Goal: Find specific page/section: Find specific page/section

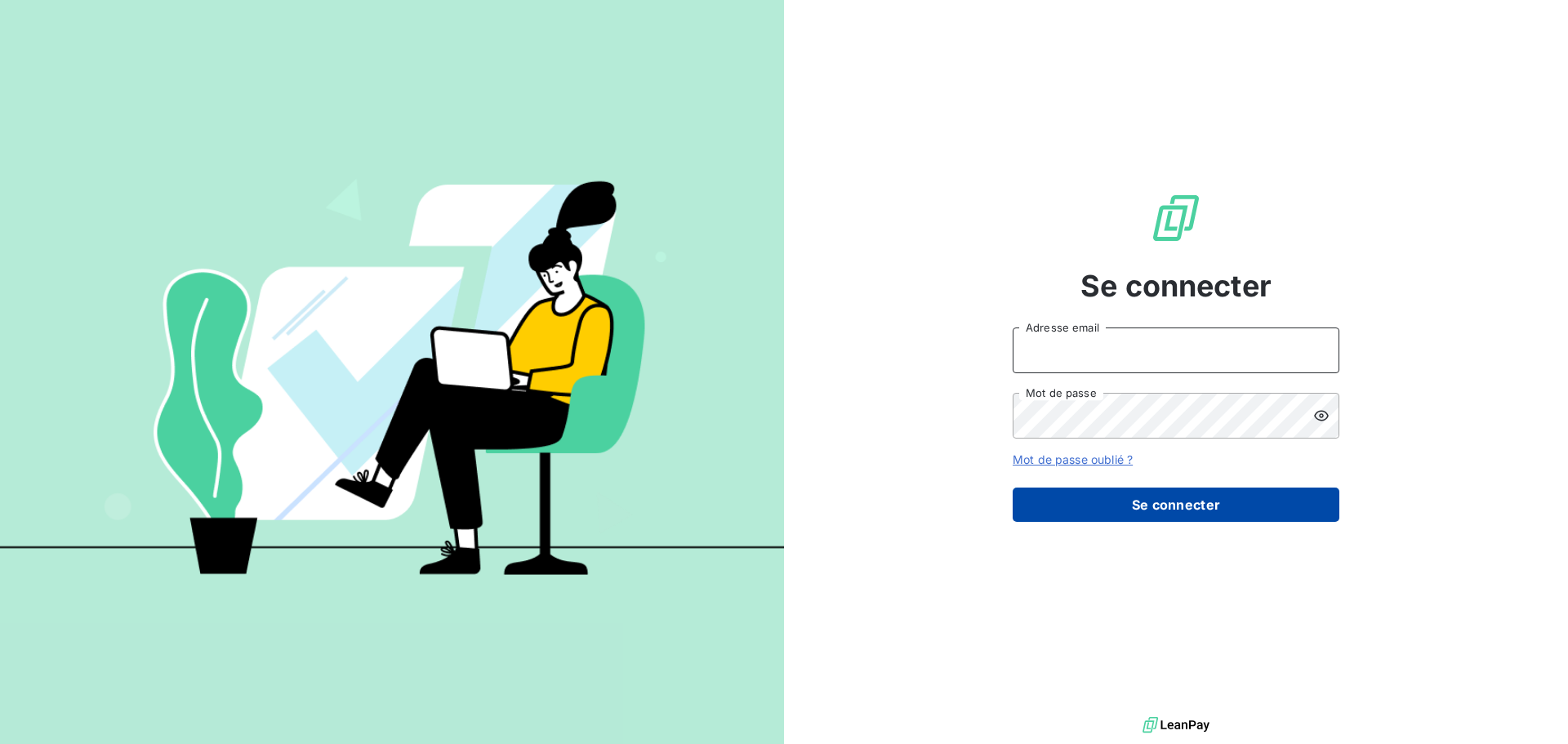
type input "roumestand@serpe.fr"
click at [1144, 506] on button "Se connecter" at bounding box center [1176, 504] width 327 height 34
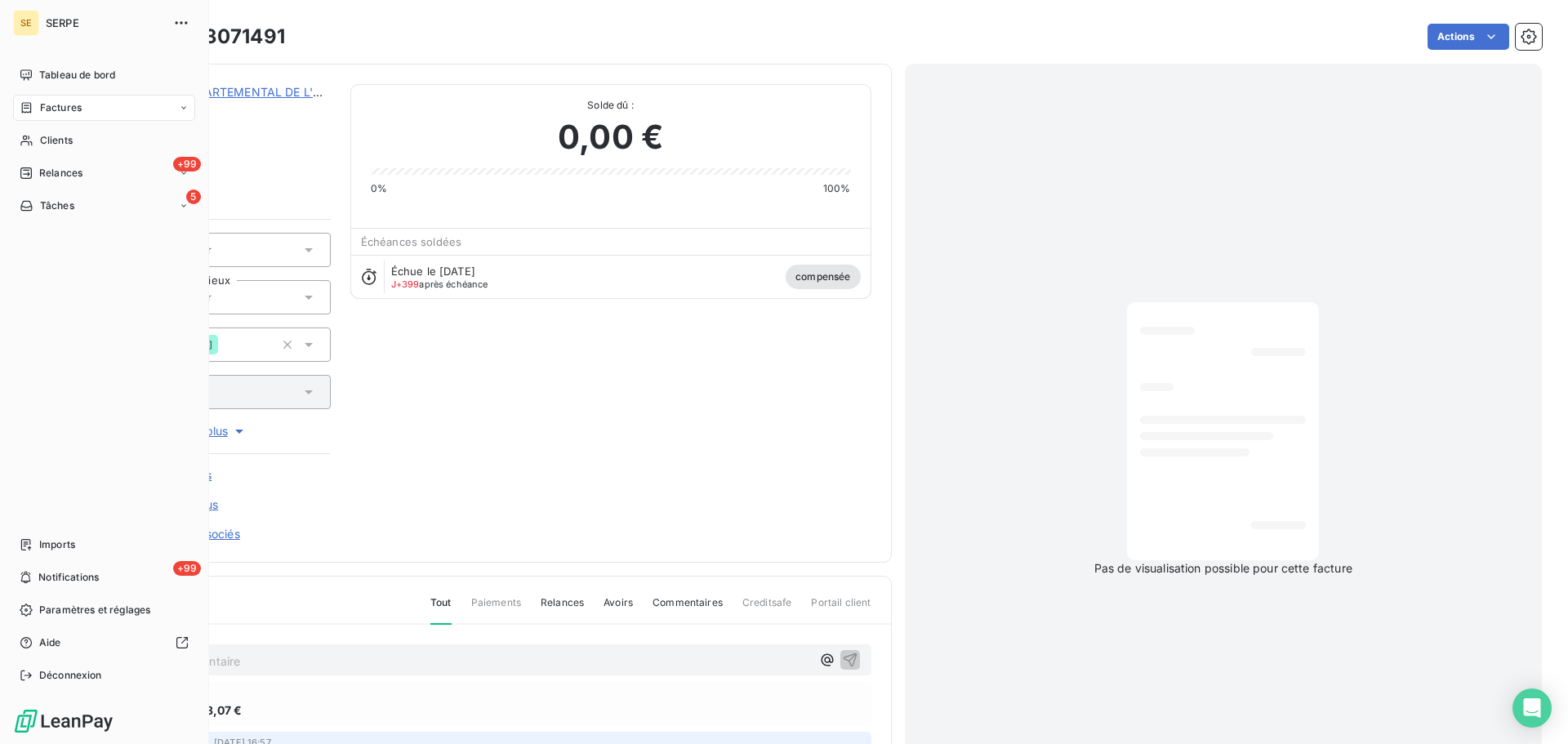
click at [64, 112] on span "Factures" at bounding box center [61, 107] width 41 height 15
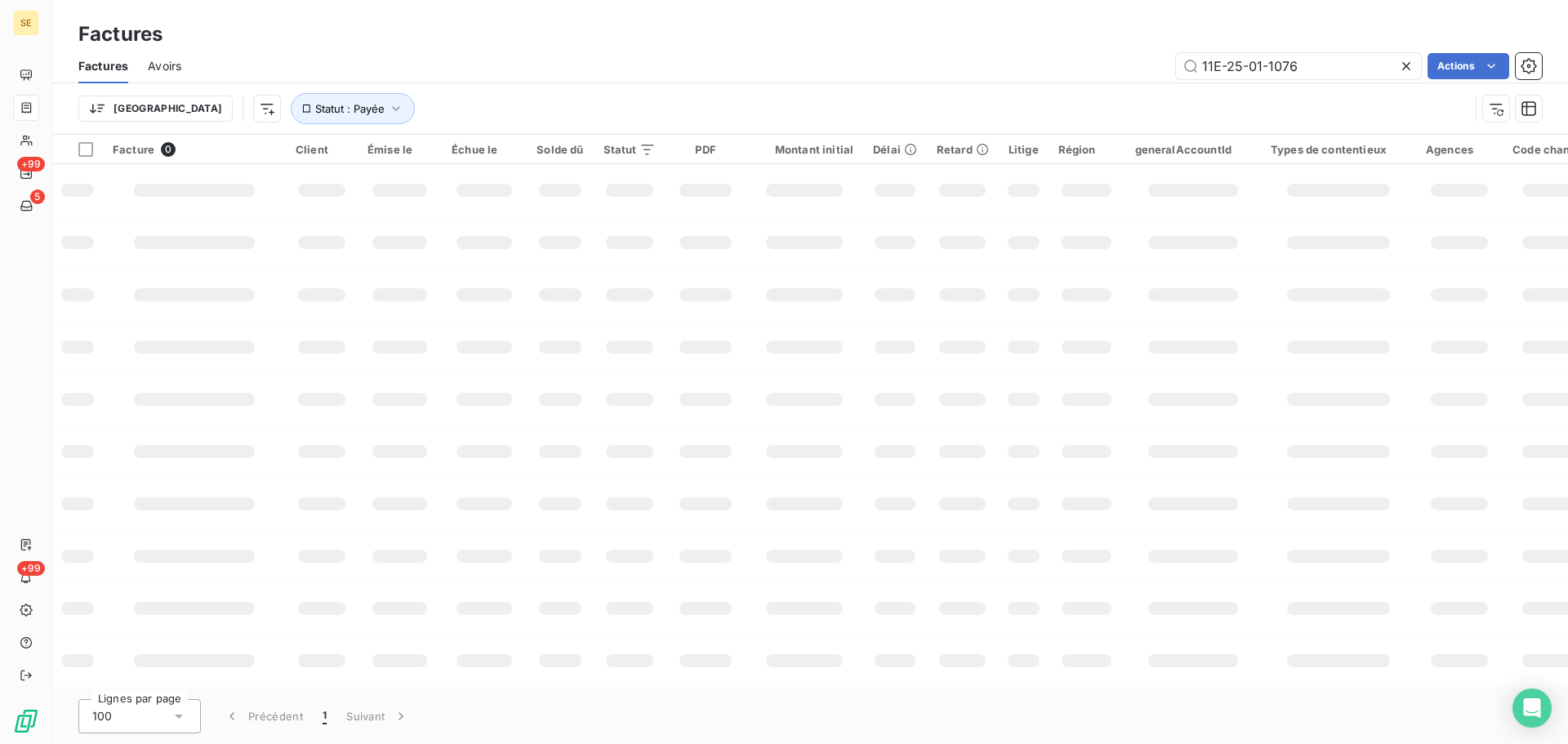
drag, startPoint x: 1331, startPoint y: 64, endPoint x: 1121, endPoint y: 64, distance: 210.0
click at [1120, 66] on div "11E-25-01-1076 Actions" at bounding box center [871, 66] width 1341 height 26
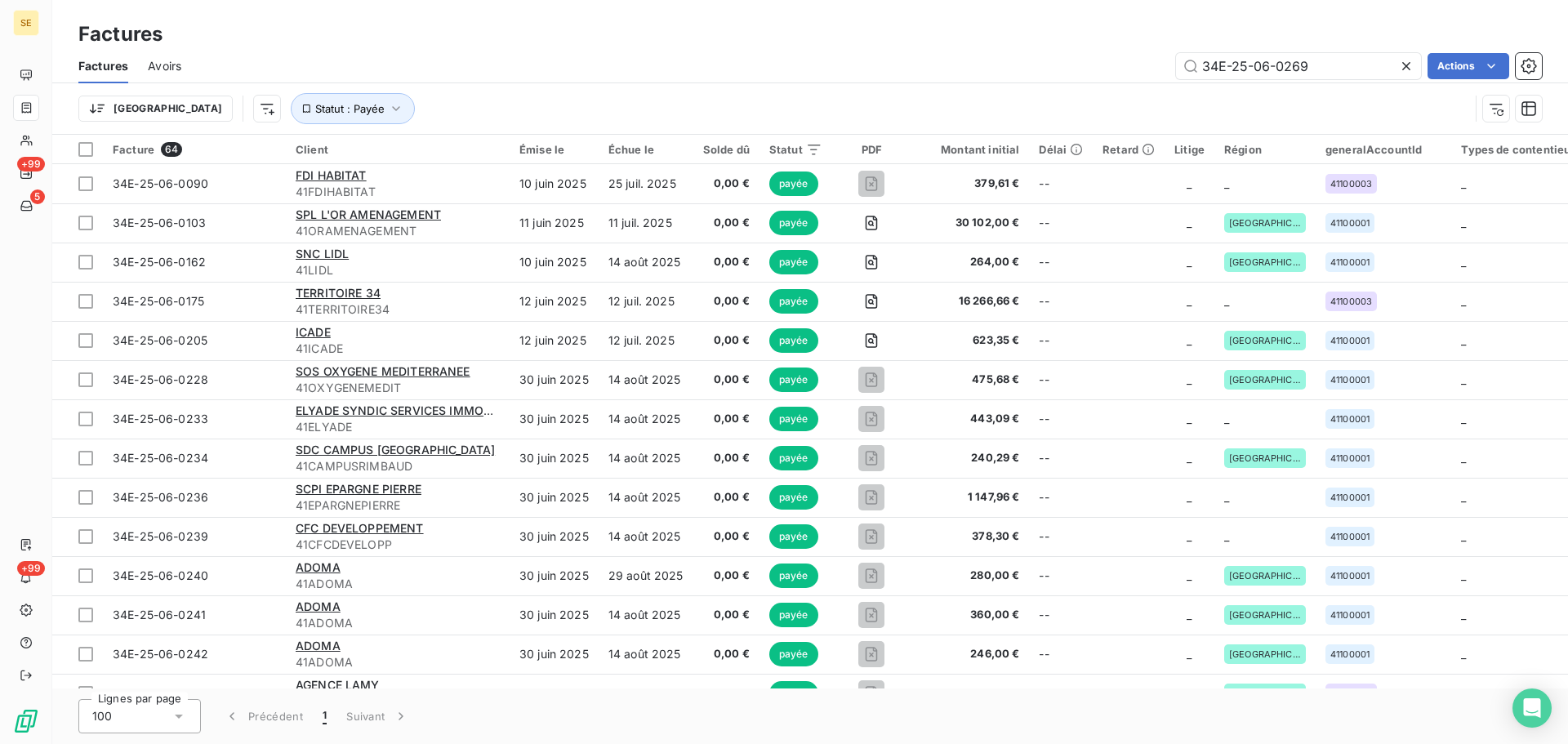
type input "34E-25-06-0269"
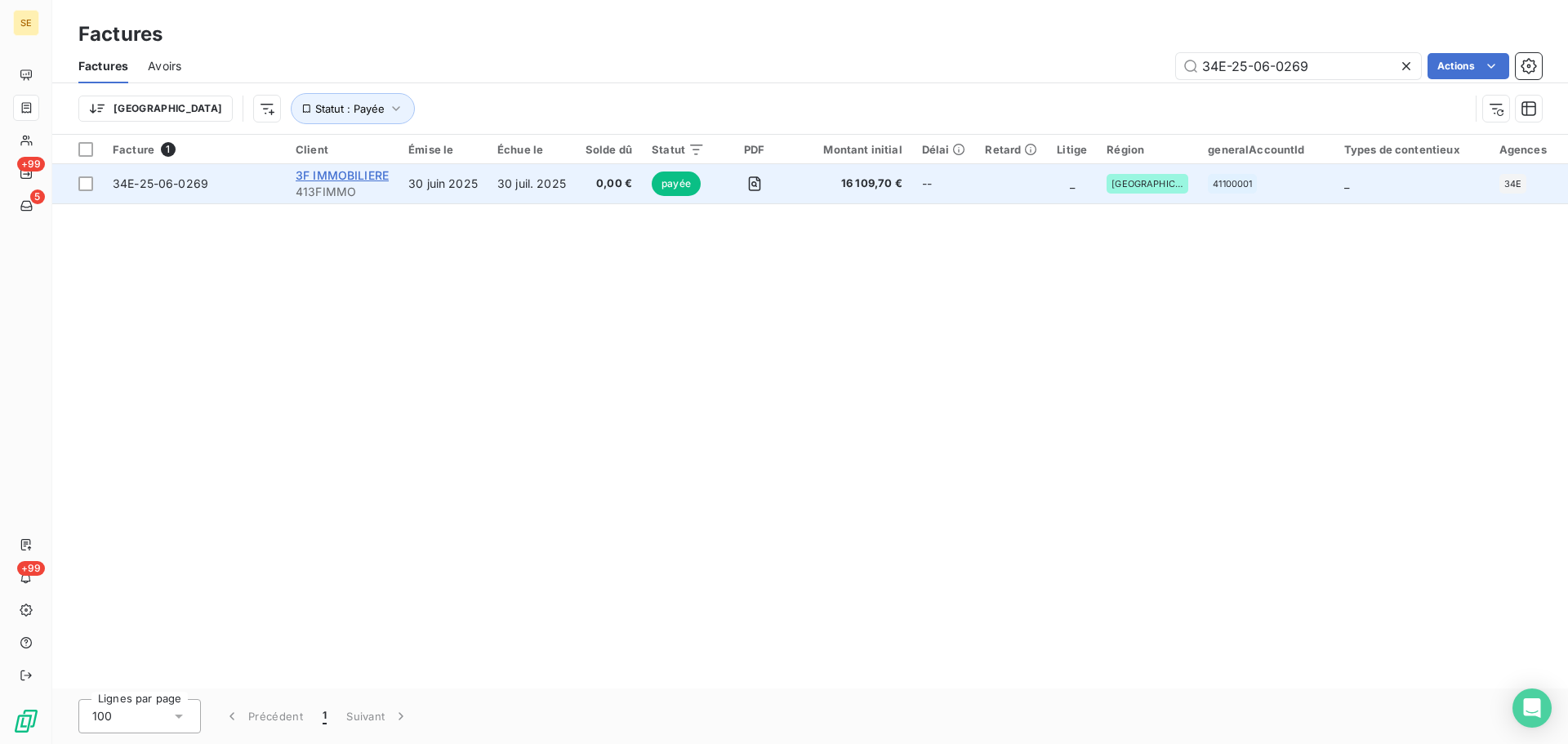
click at [348, 179] on span "3F IMMOBILIERE" at bounding box center [343, 176] width 93 height 14
click at [165, 184] on span "34E-25-06-0269" at bounding box center [160, 184] width 96 height 14
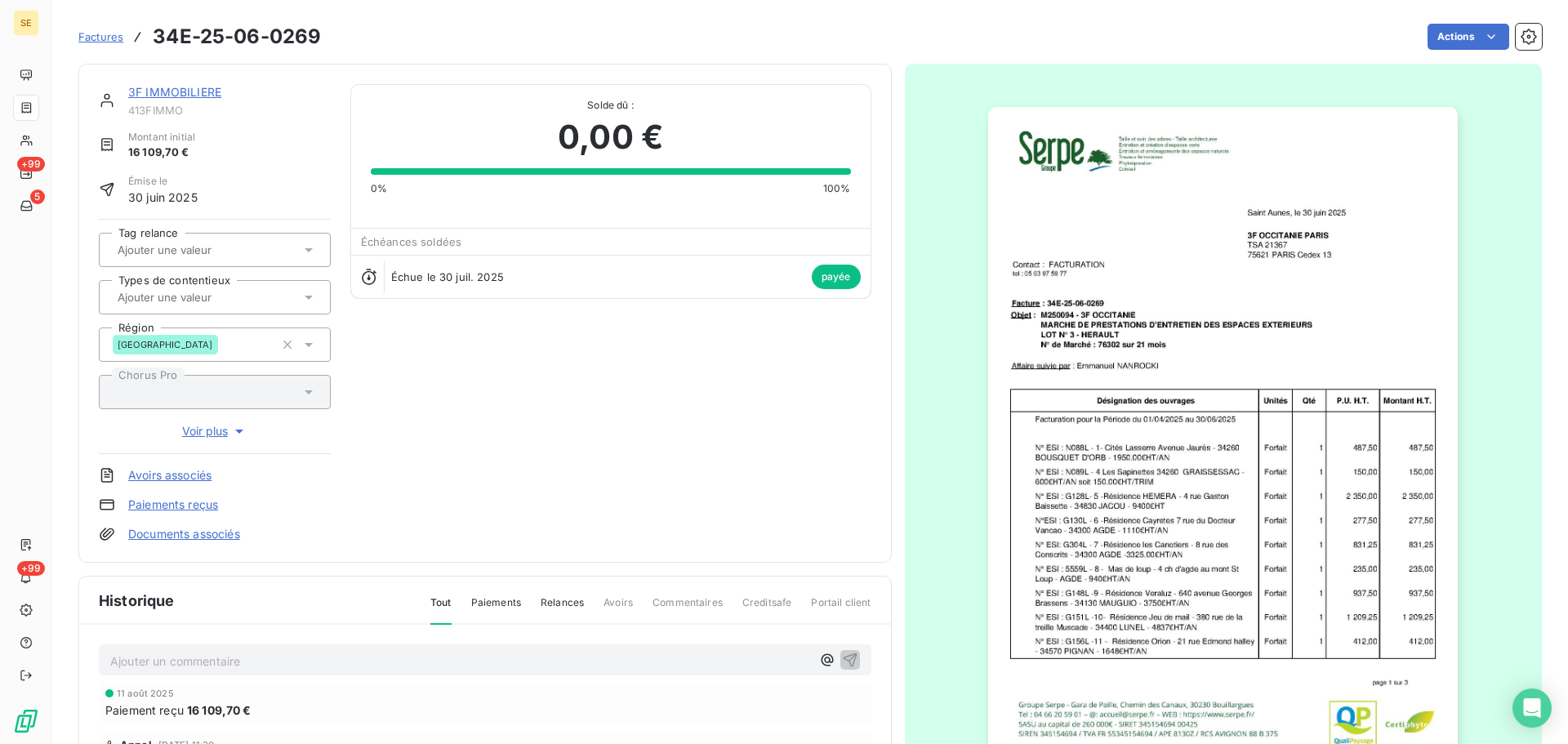
click at [1380, 350] on img "button" at bounding box center [1223, 439] width 470 height 665
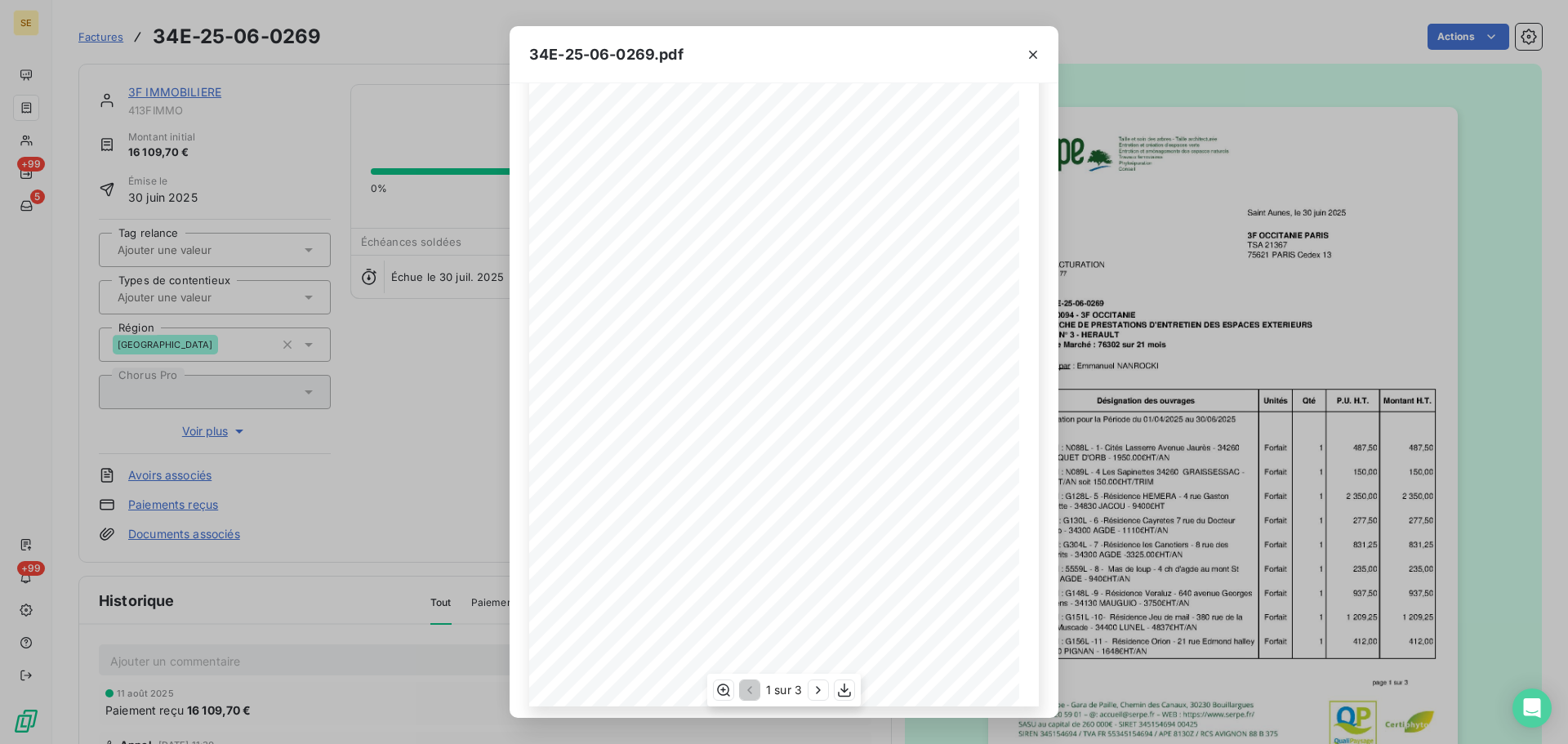
scroll to position [98, 0]
click at [819, 691] on icon "button" at bounding box center [818, 690] width 4 height 7
click at [819, 691] on icon "button" at bounding box center [820, 690] width 17 height 17
click at [1029, 55] on icon "button" at bounding box center [1033, 54] width 17 height 17
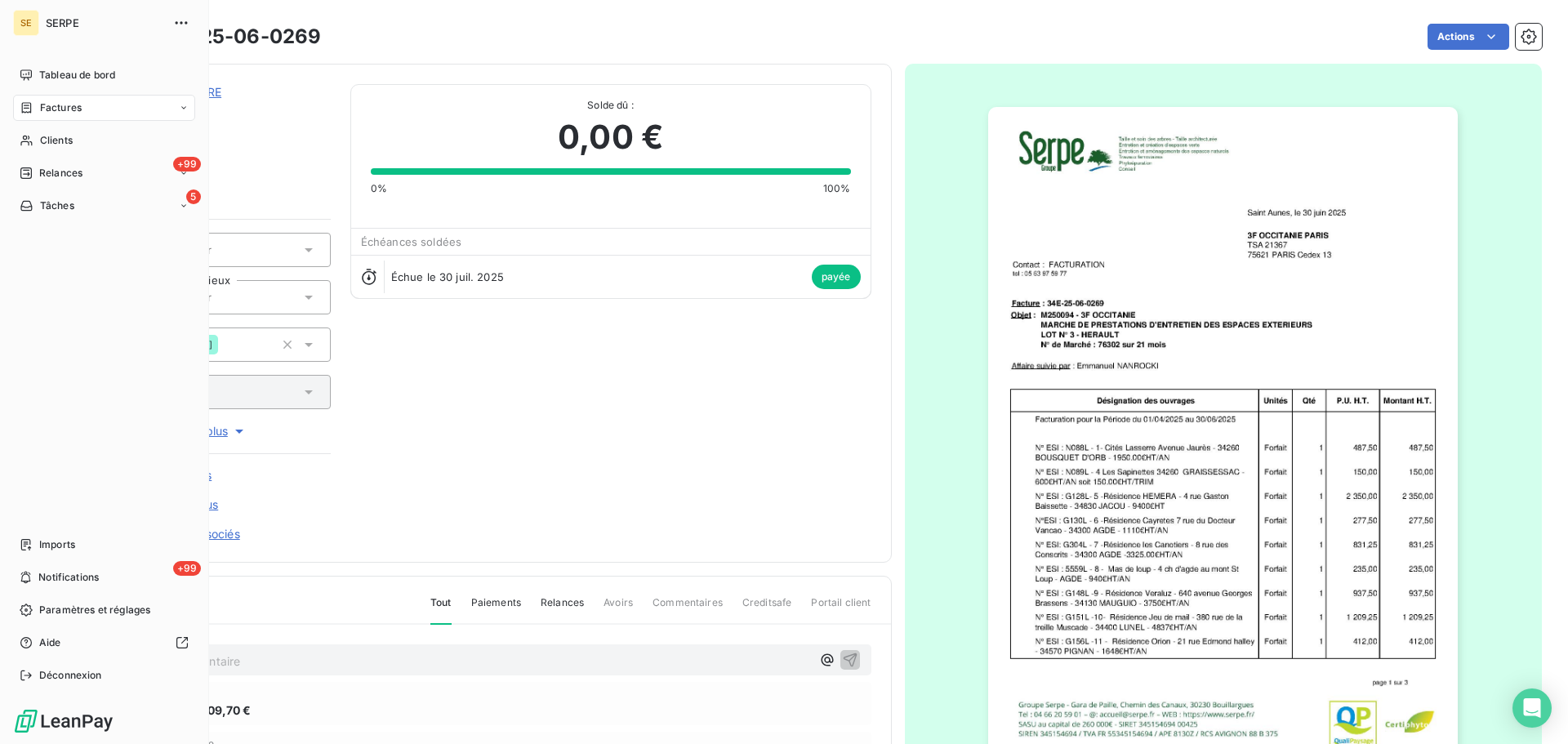
click at [76, 108] on span "Factures" at bounding box center [61, 107] width 41 height 15
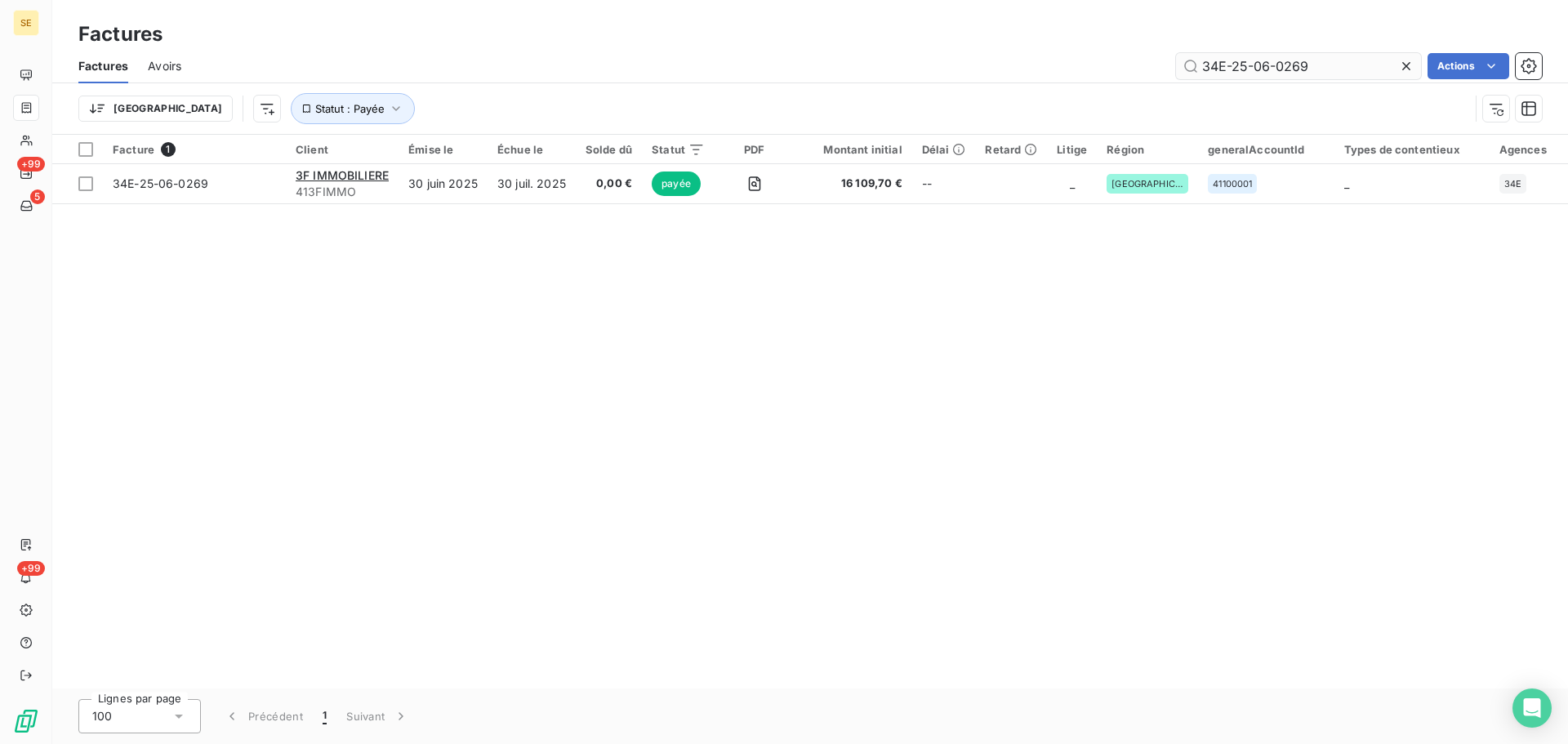
click at [1323, 61] on input "34E-25-06-0269" at bounding box center [1298, 66] width 245 height 26
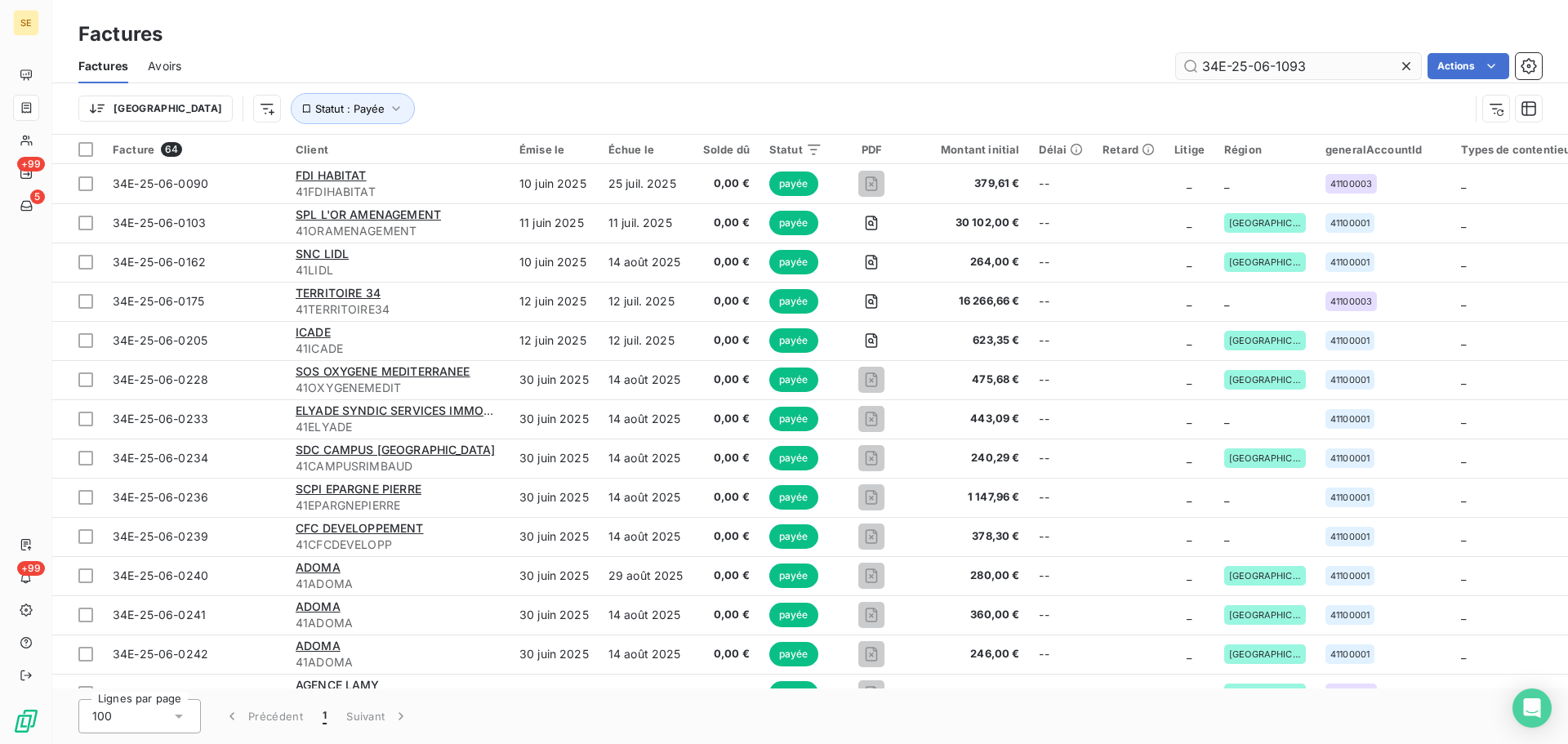
type input "34E-25-06-1093"
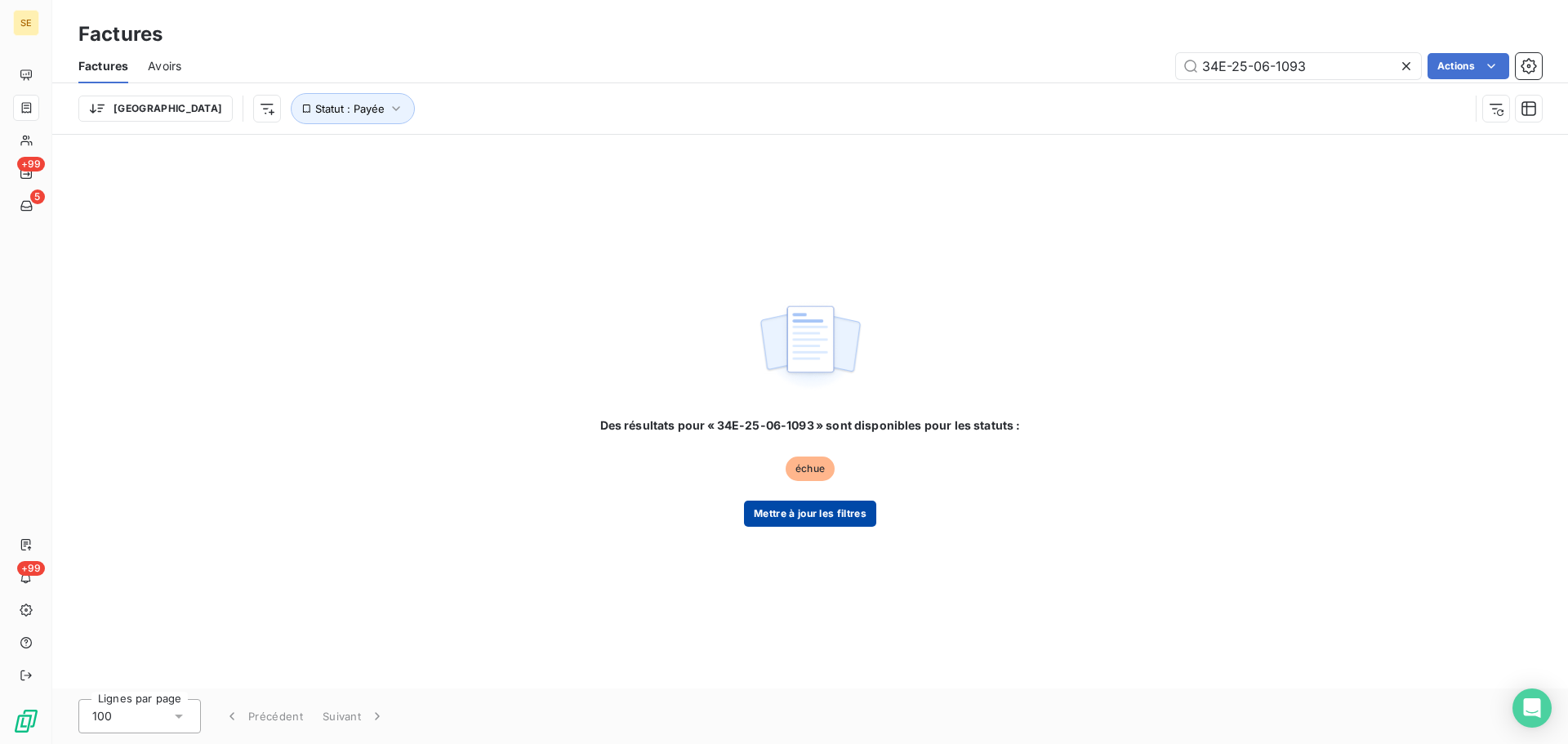
click at [788, 513] on button "Mettre à jour les filtres" at bounding box center [810, 514] width 133 height 26
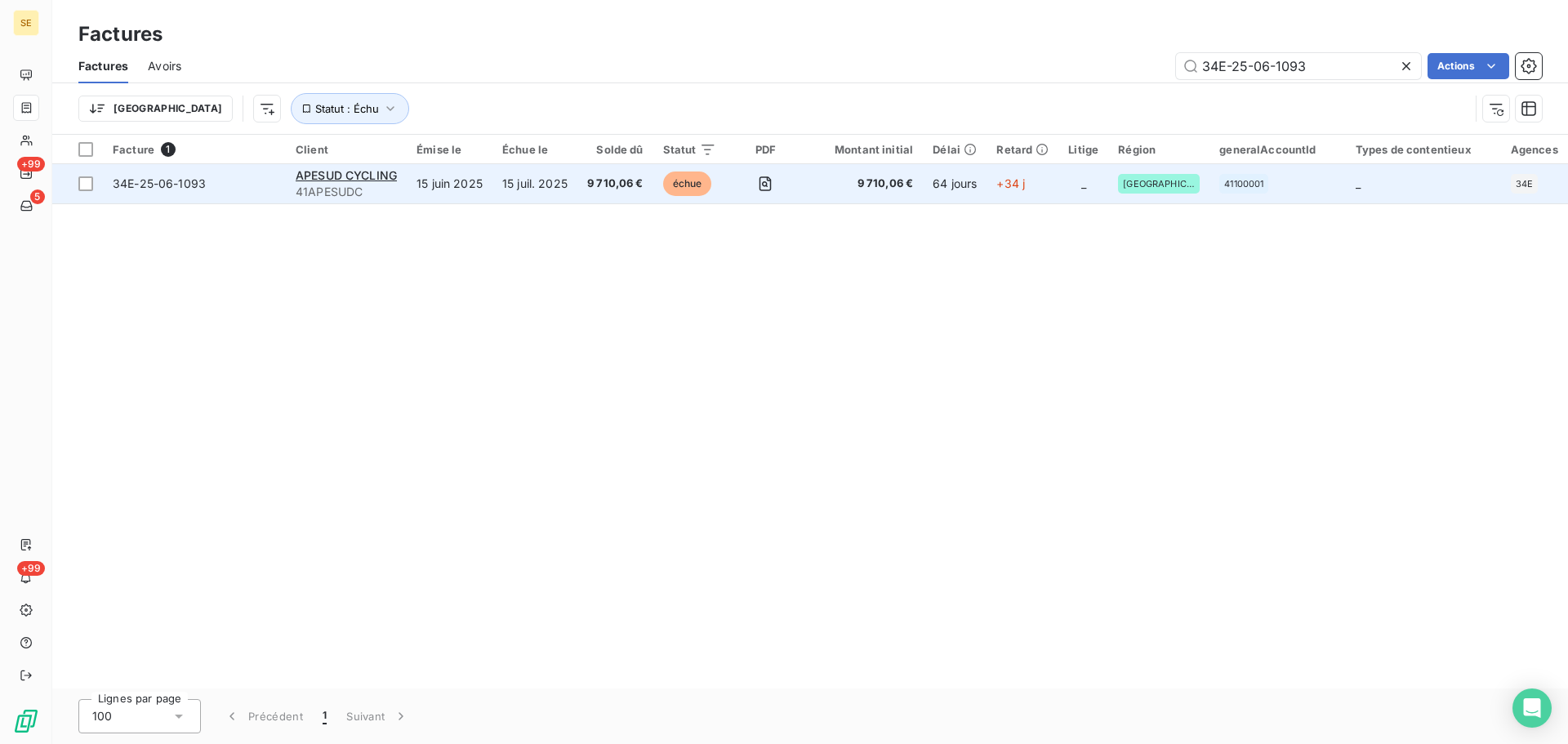
click at [164, 181] on span "34E-25-06-1093" at bounding box center [159, 184] width 93 height 14
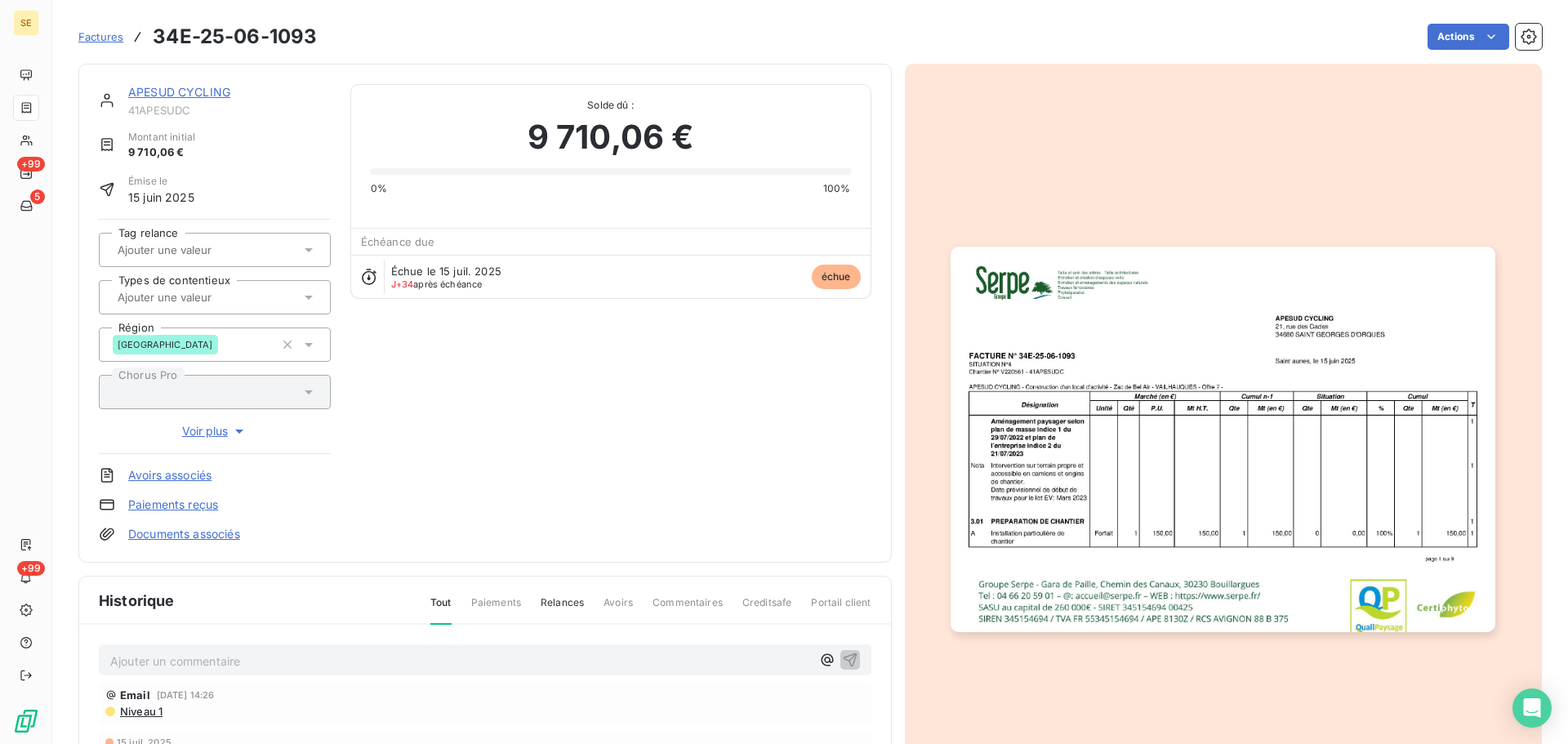
click at [1340, 350] on img "button" at bounding box center [1223, 439] width 545 height 385
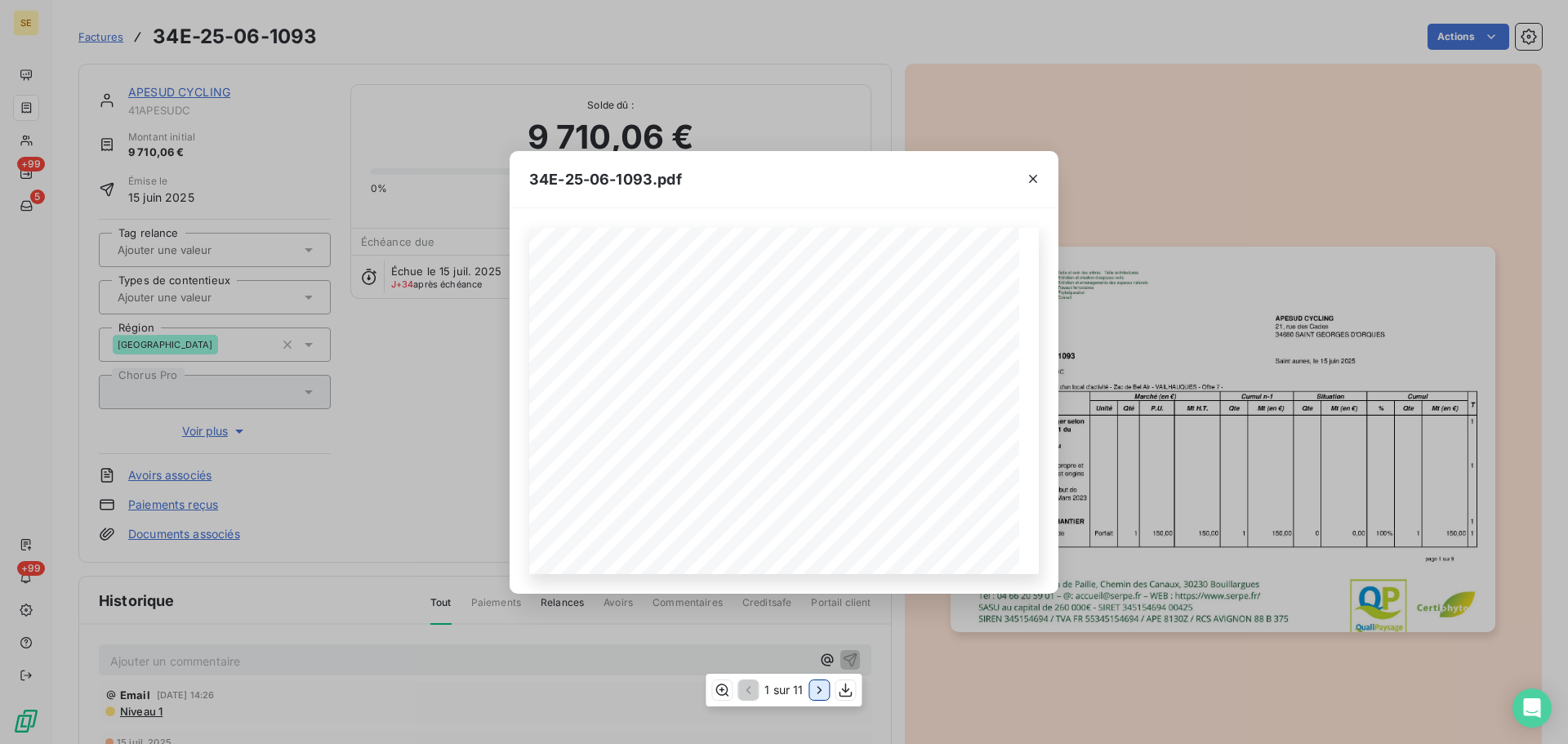
click at [820, 690] on icon "button" at bounding box center [820, 690] width 4 height 7
click at [821, 690] on icon "button" at bounding box center [820, 690] width 4 height 7
click at [821, 689] on icon "button" at bounding box center [820, 690] width 17 height 17
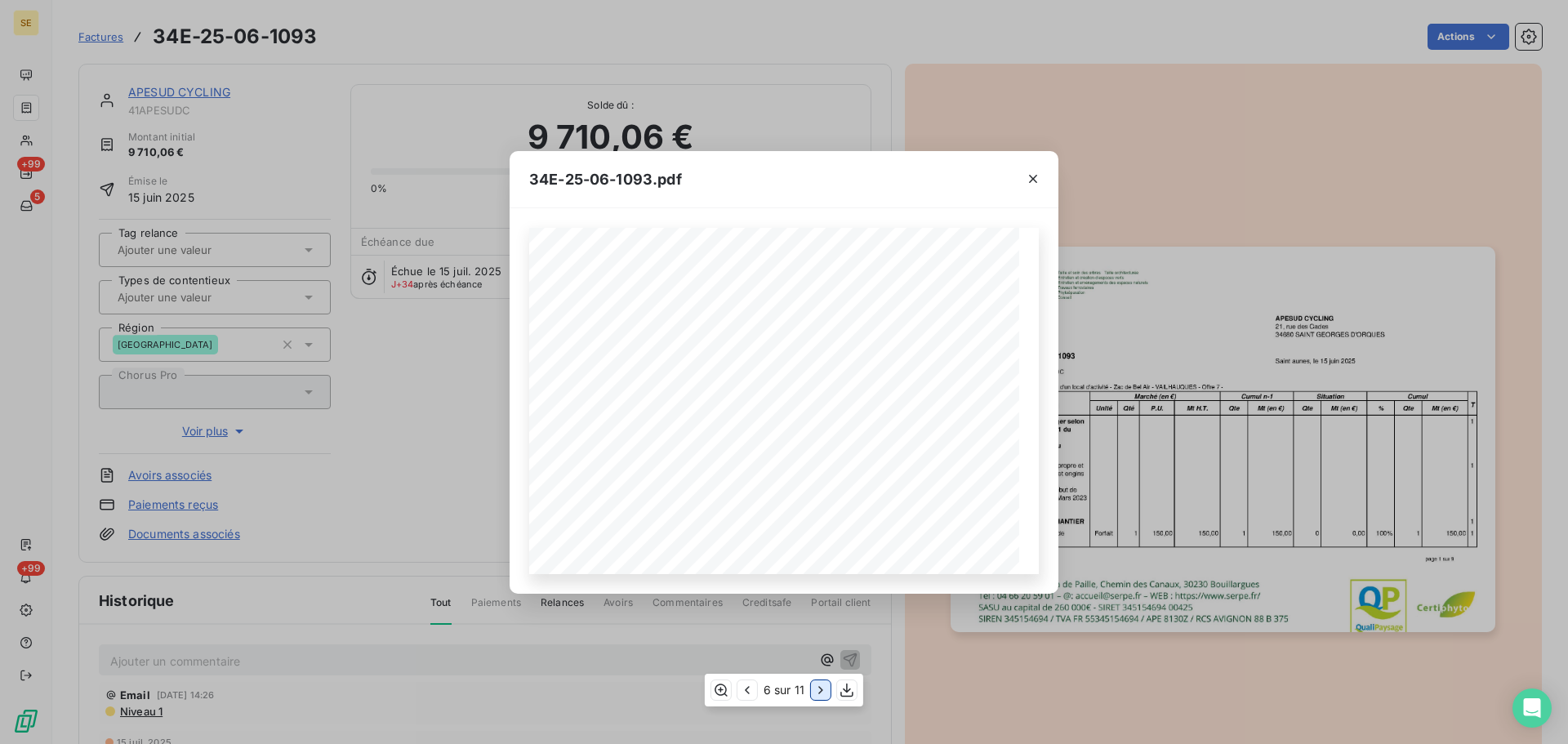
click at [821, 689] on icon "button" at bounding box center [820, 690] width 17 height 17
click at [821, 689] on icon "button" at bounding box center [823, 690] width 17 height 17
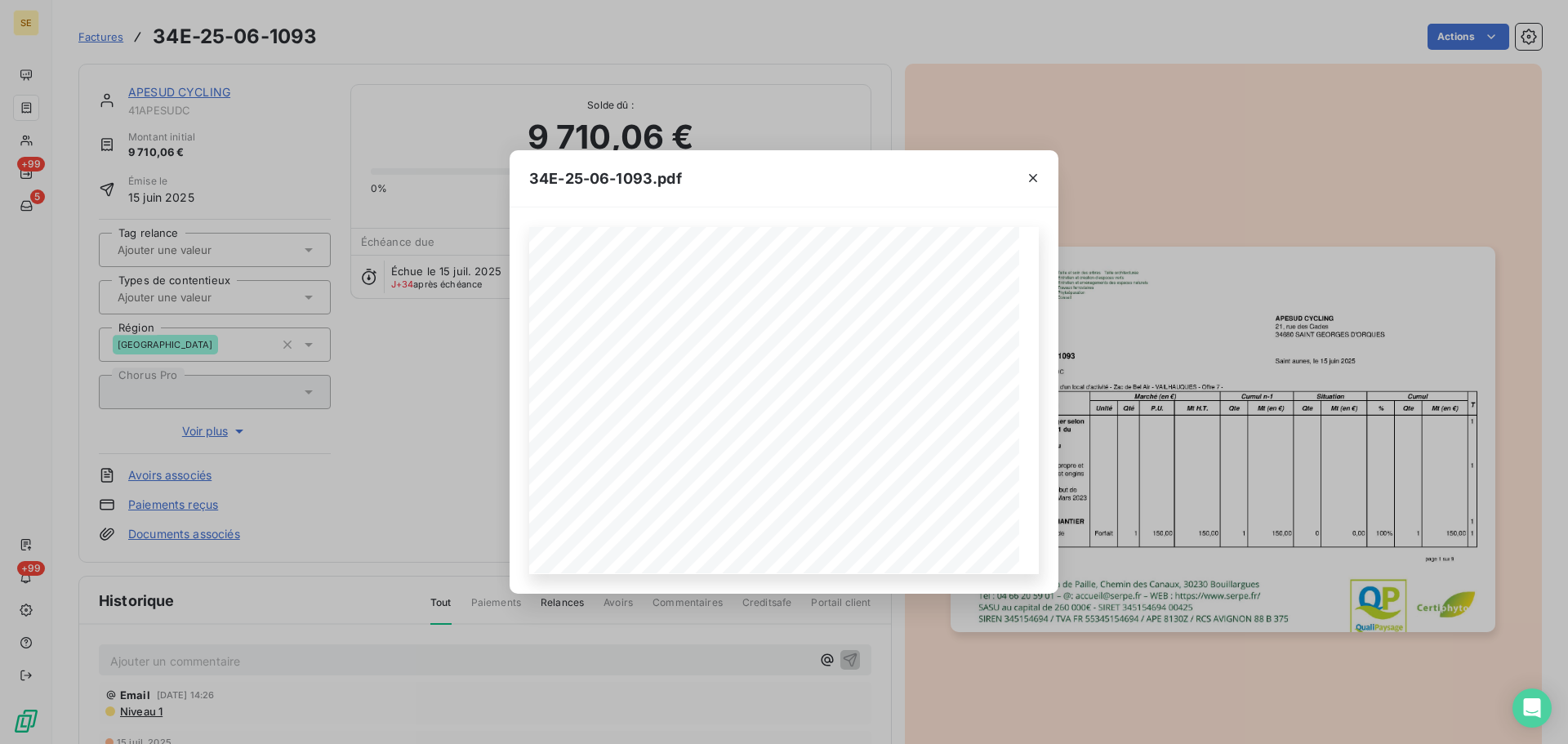
drag, startPoint x: 1032, startPoint y: 174, endPoint x: 1059, endPoint y: 178, distance: 27.3
click at [1032, 175] on icon "button" at bounding box center [1033, 177] width 17 height 17
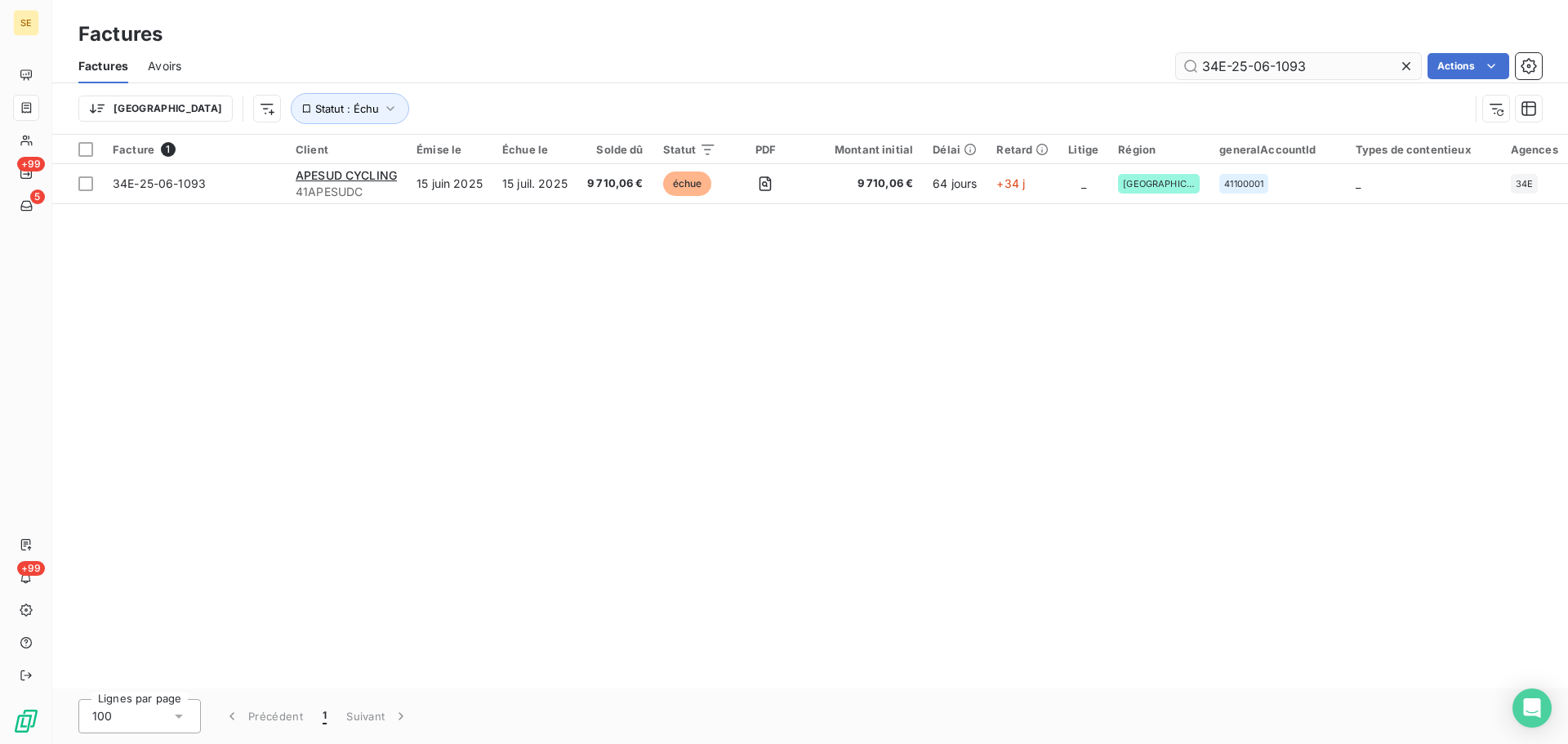
click at [1336, 68] on input "34E-25-06-1093" at bounding box center [1298, 66] width 245 height 26
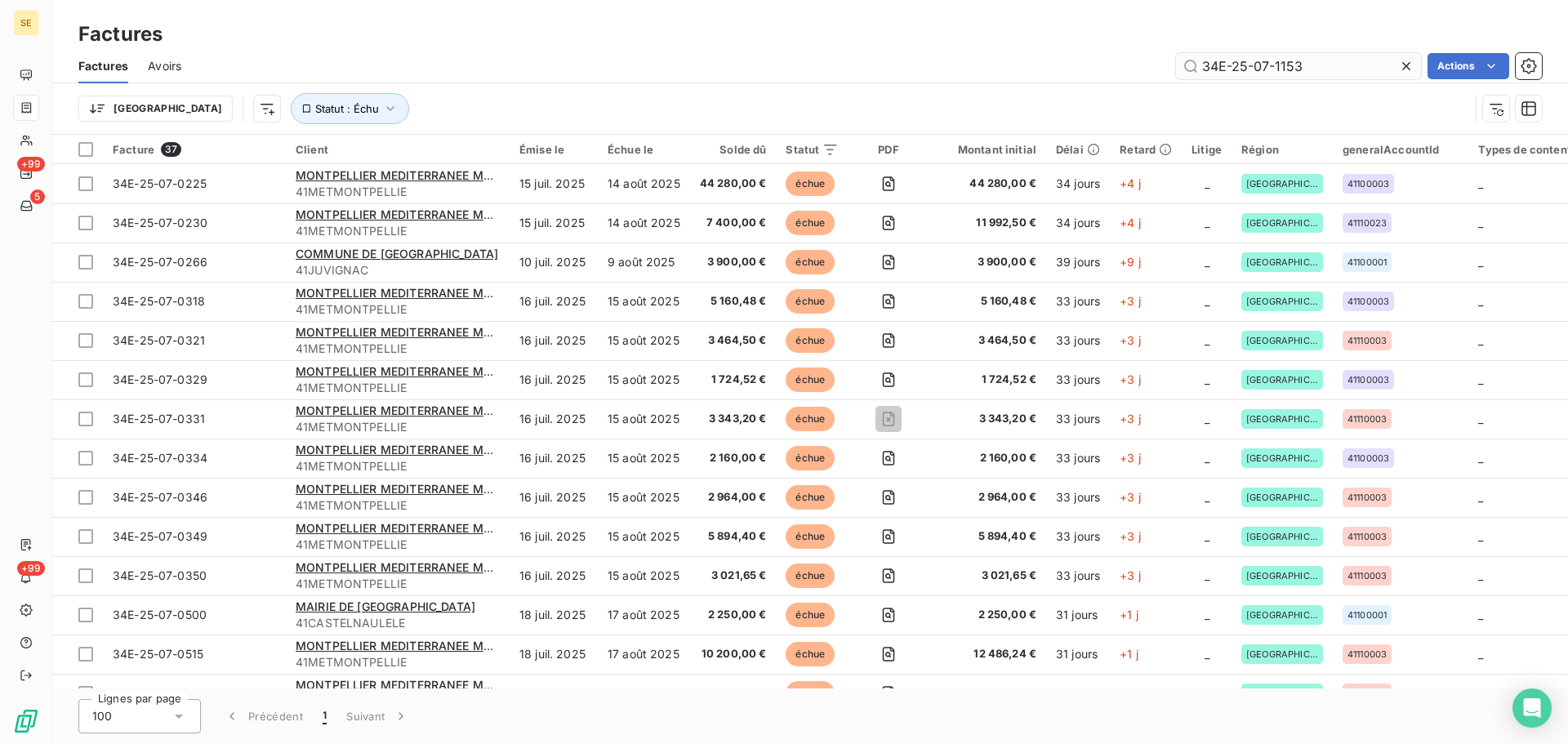
type input "34E-25-07-1153"
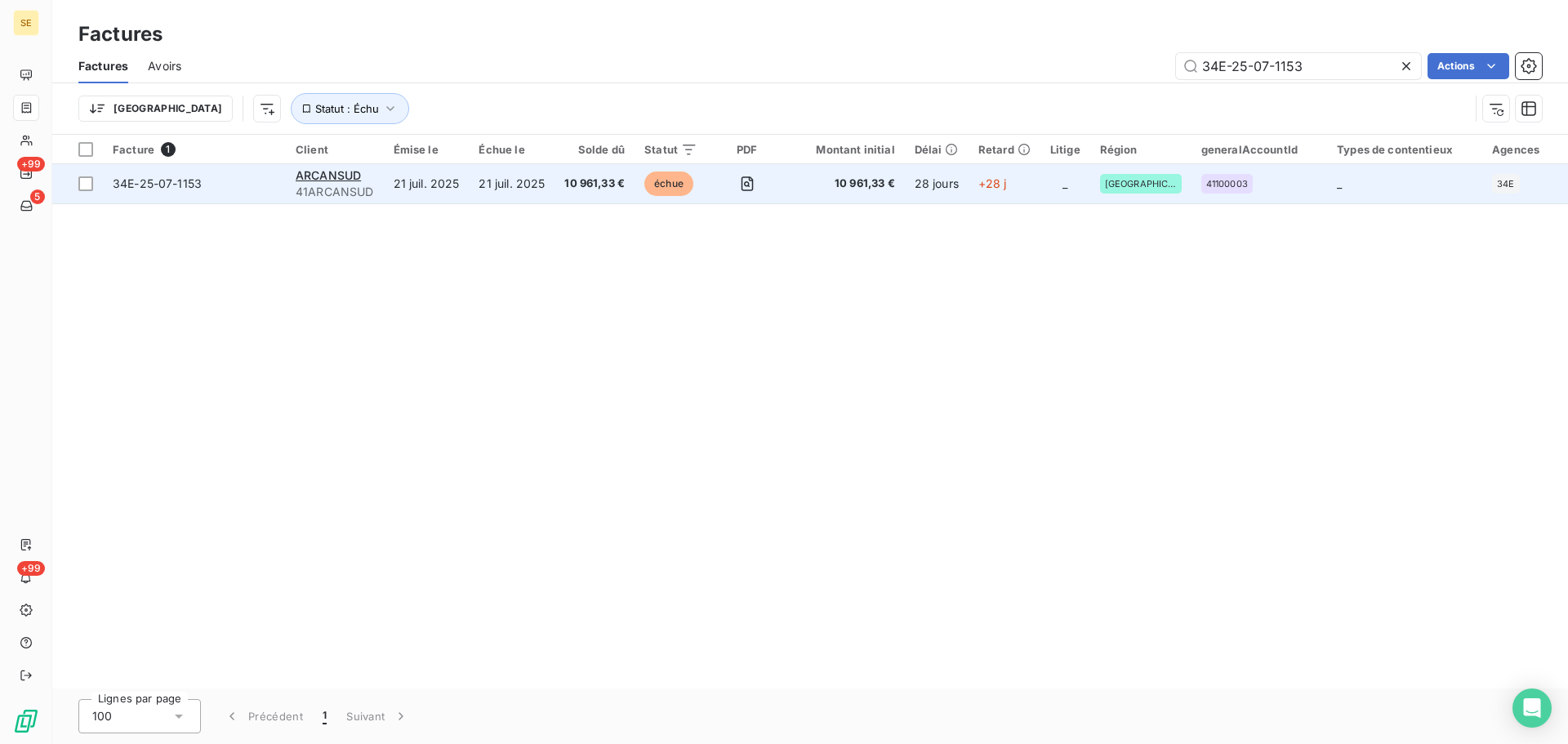
click at [164, 191] on div "34E-25-07-1153" at bounding box center [156, 184] width 89 height 17
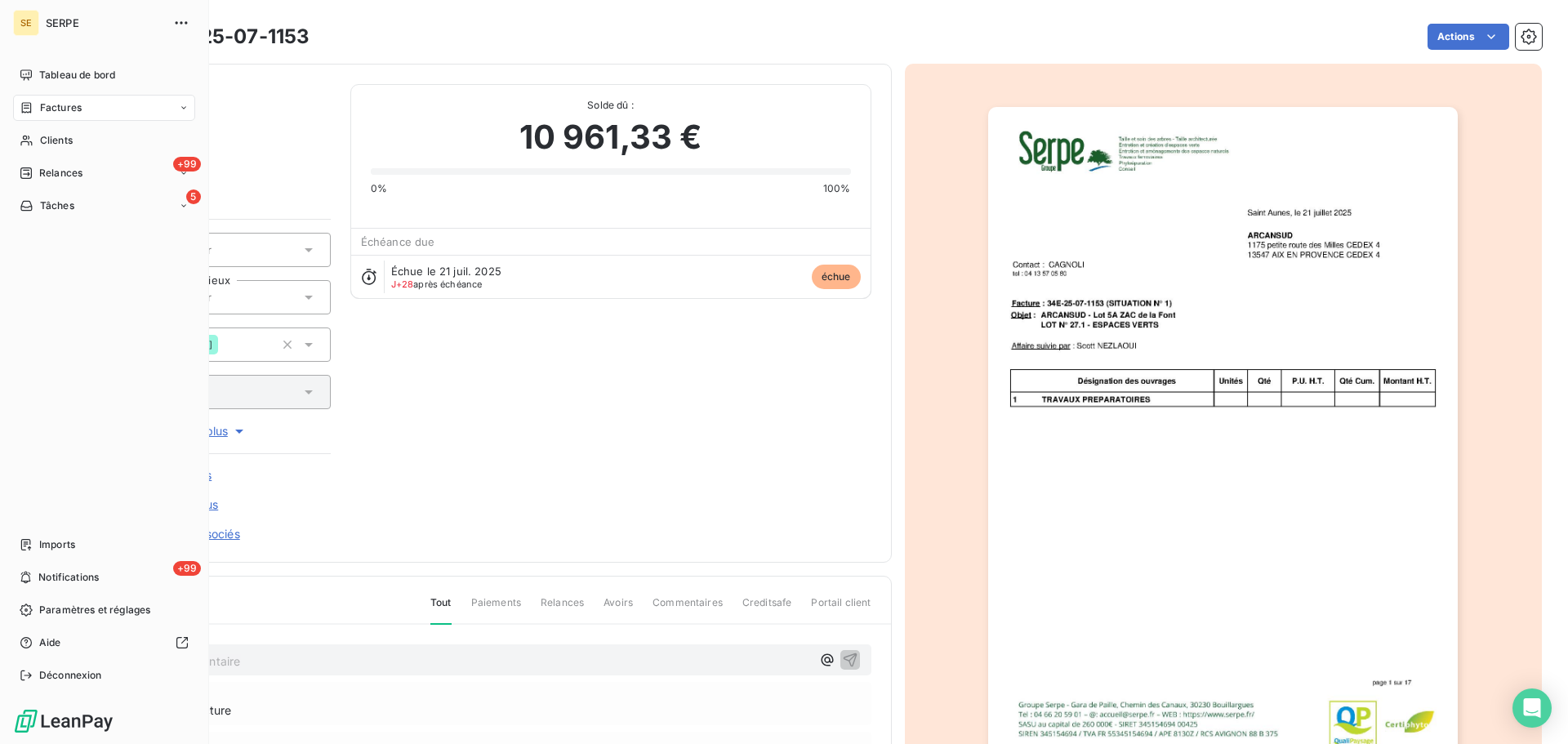
click at [66, 109] on span "Factures" at bounding box center [61, 107] width 41 height 15
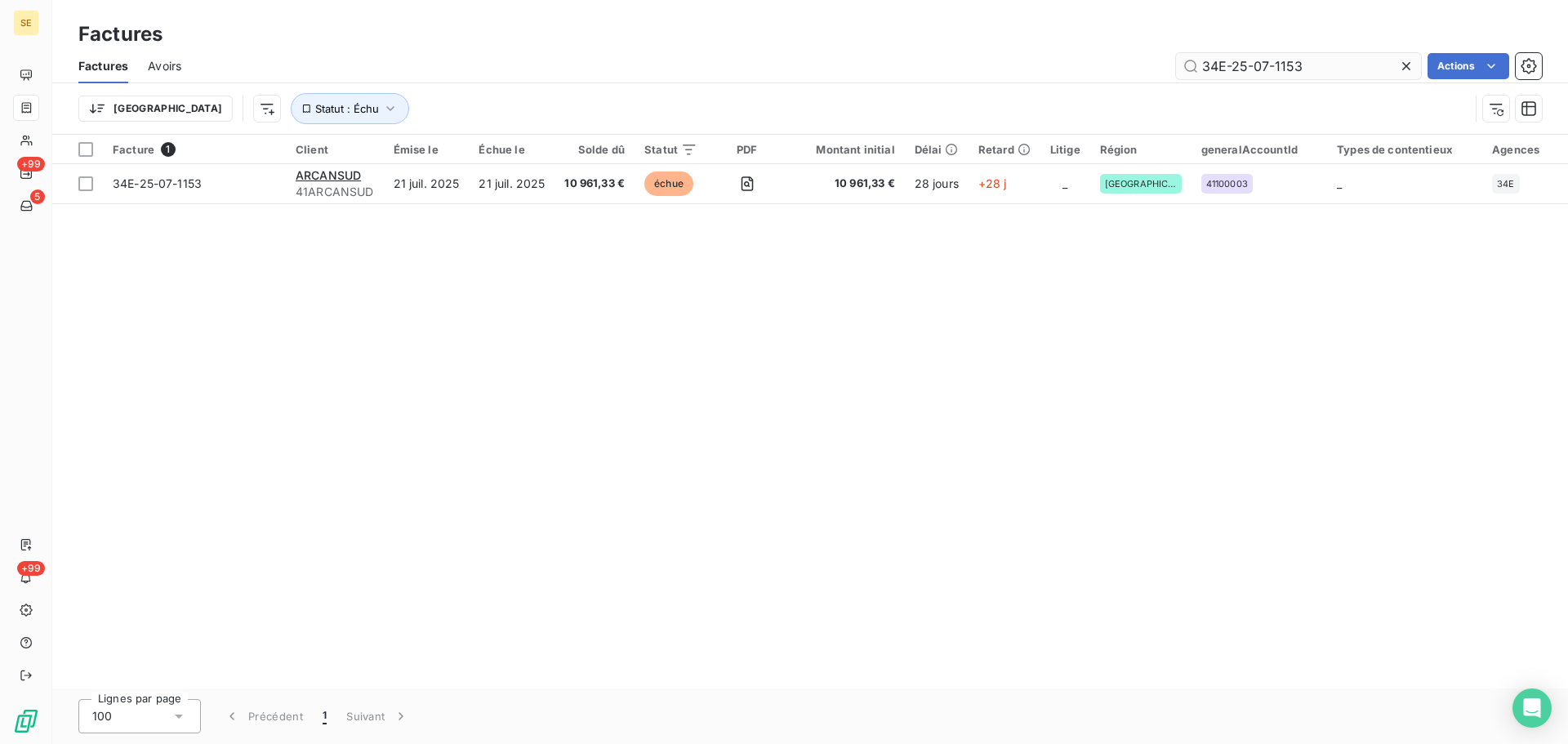
click at [1319, 65] on input "34E-25-07-1153" at bounding box center [1298, 66] width 245 height 26
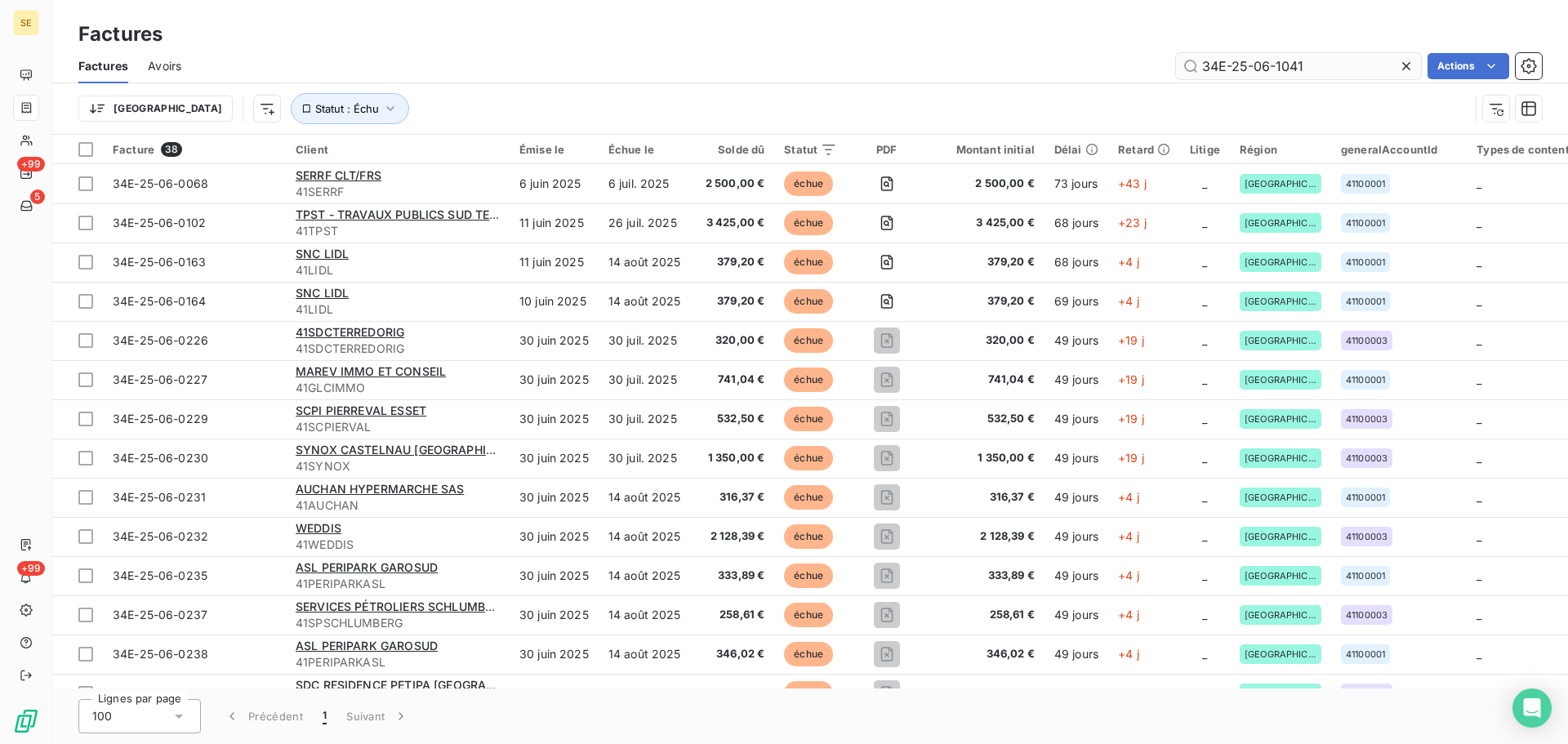
type input "34E-25-06-1041"
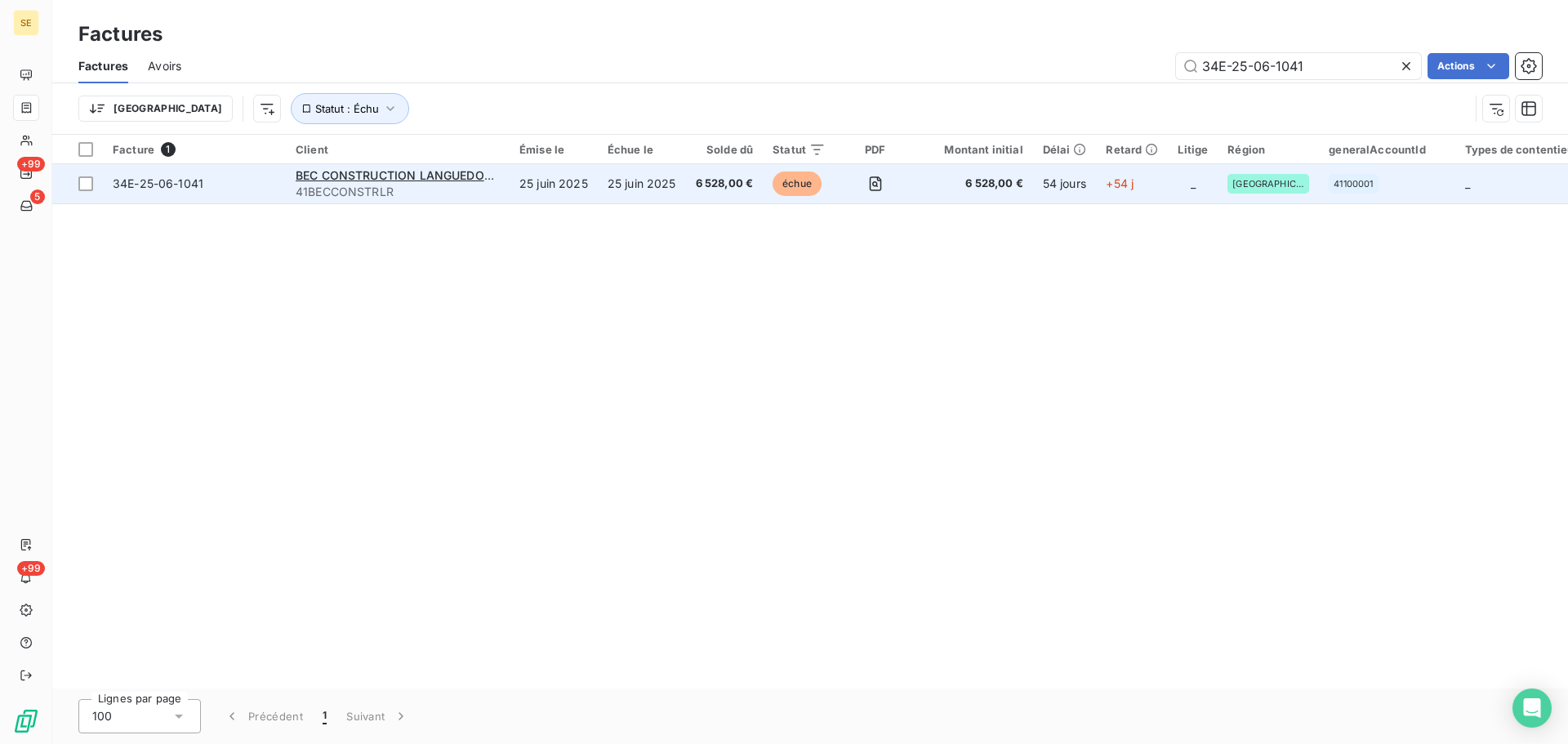
click at [165, 184] on span "34E-25-06-1041" at bounding box center [157, 184] width 90 height 14
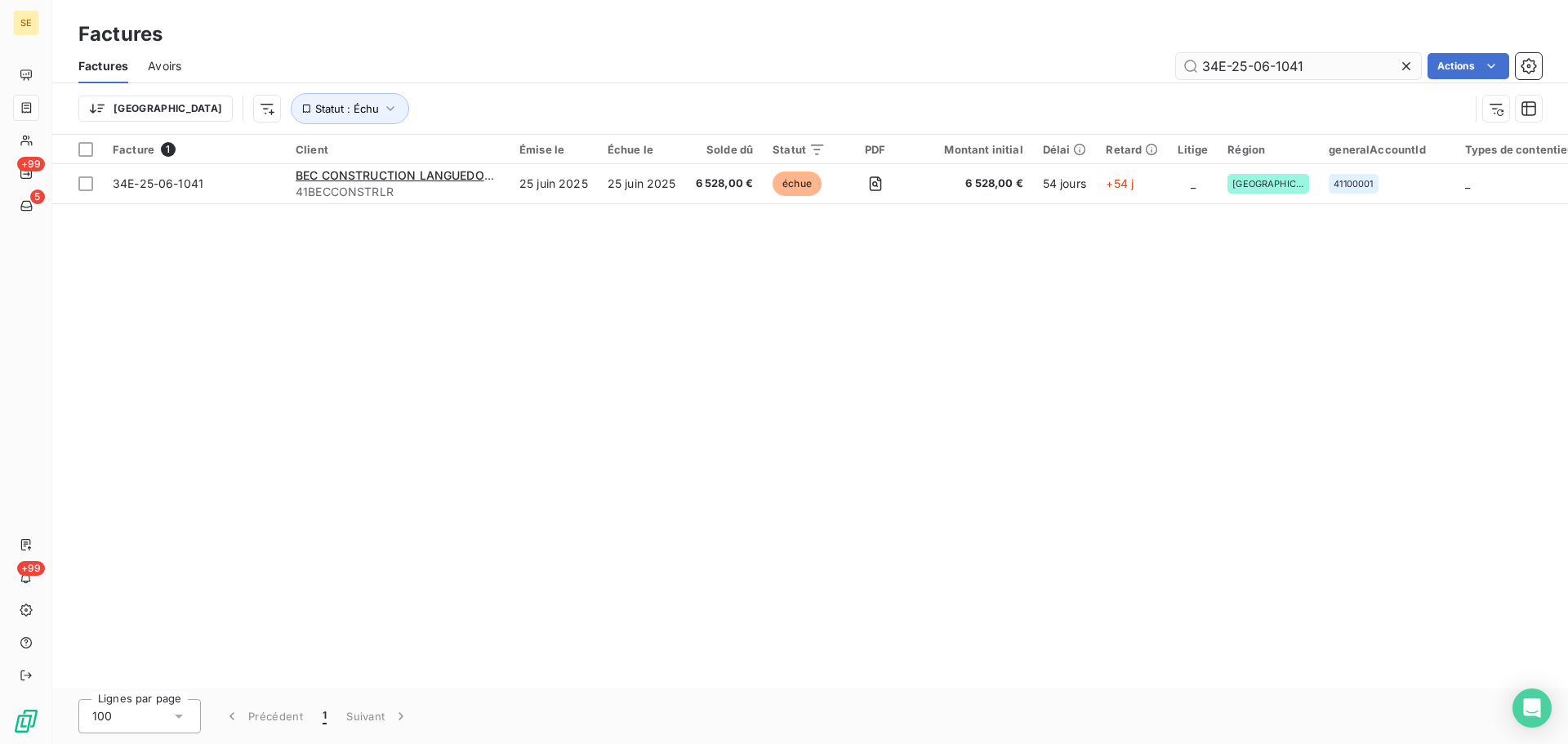
click at [1307, 65] on input "34E-25-06-1041" at bounding box center [1298, 66] width 245 height 26
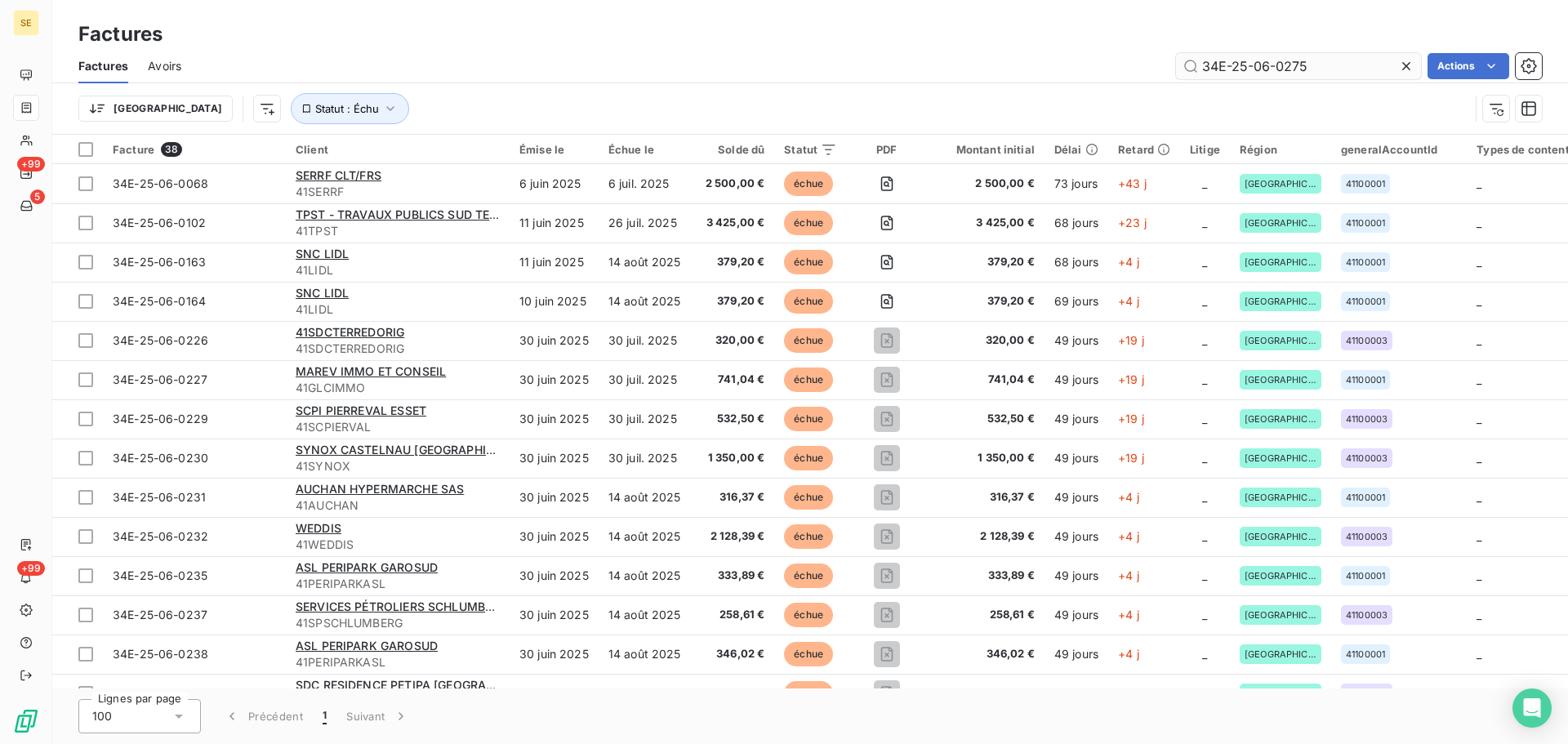
type input "34E-25-06-0275"
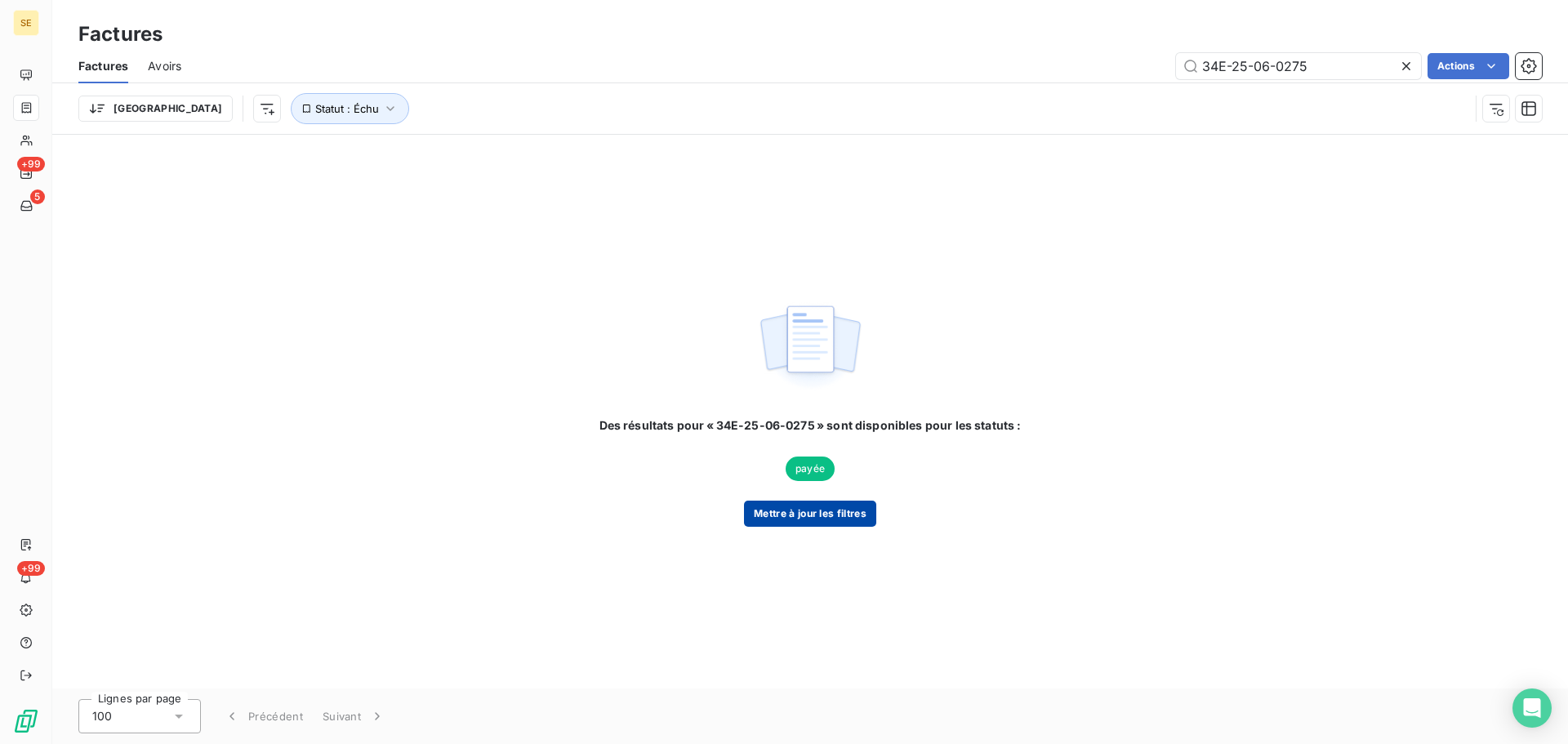
click at [820, 521] on button "Mettre à jour les filtres" at bounding box center [810, 514] width 133 height 26
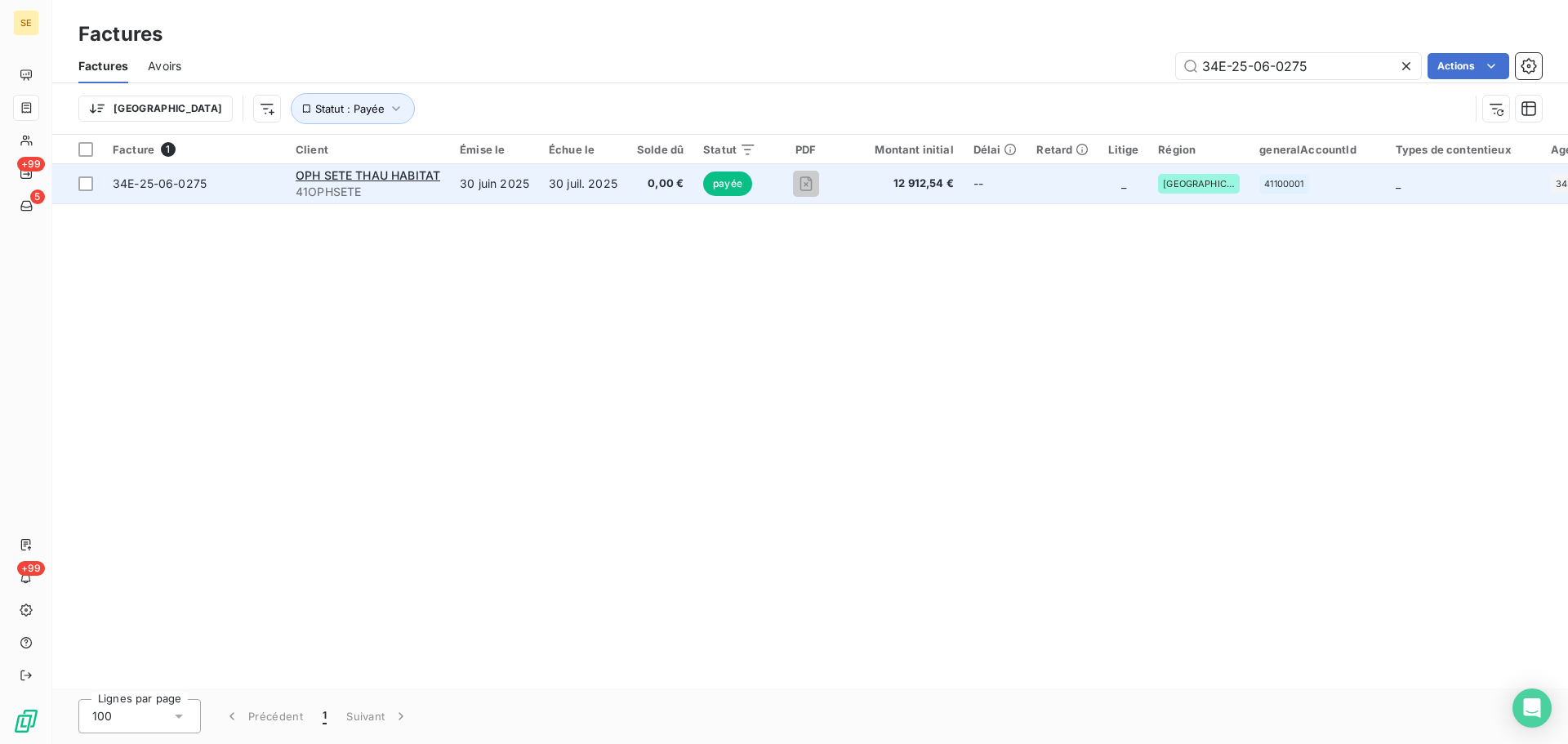
click at [157, 177] on span "34E-25-06-0275" at bounding box center [159, 184] width 94 height 14
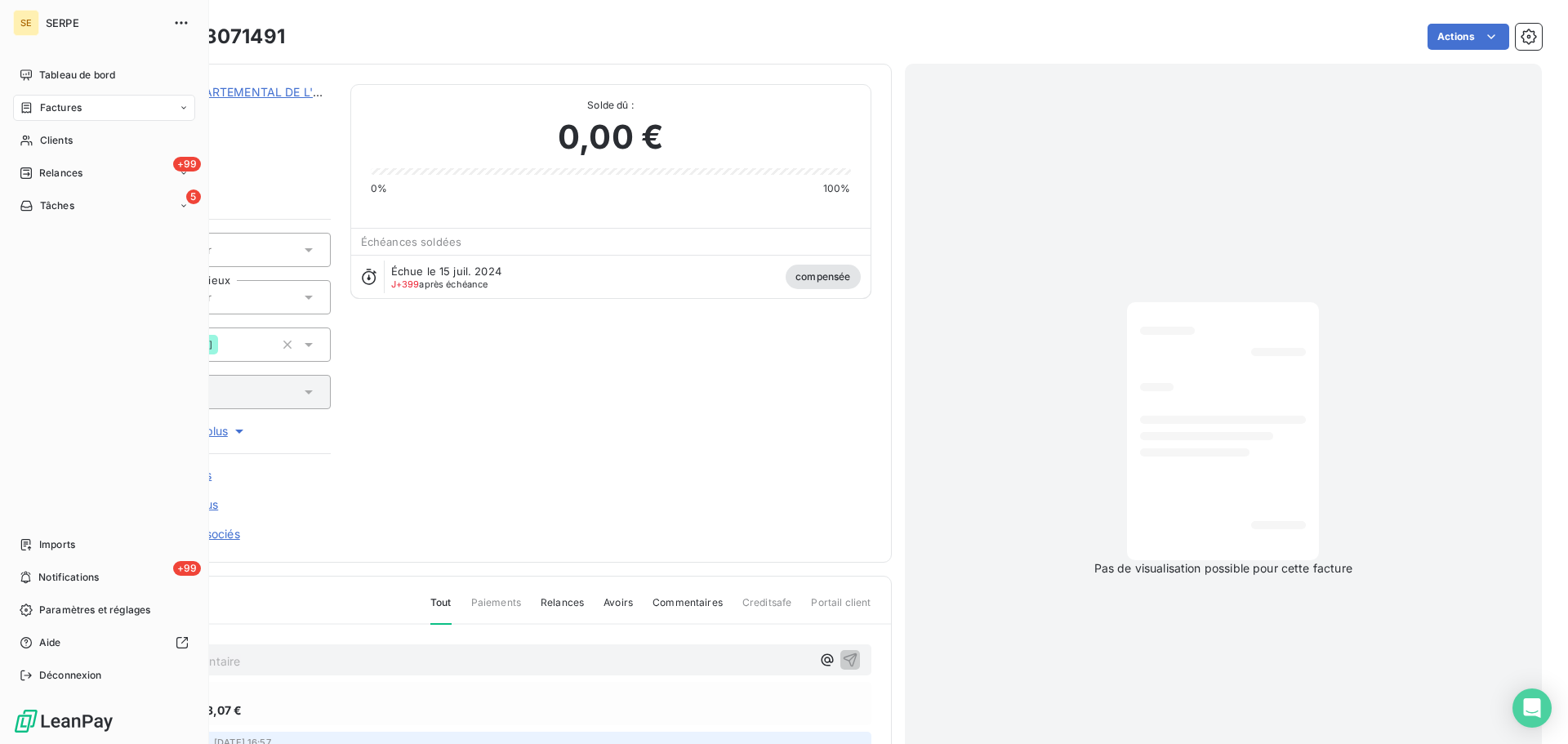
click at [74, 105] on span "Factures" at bounding box center [61, 107] width 41 height 15
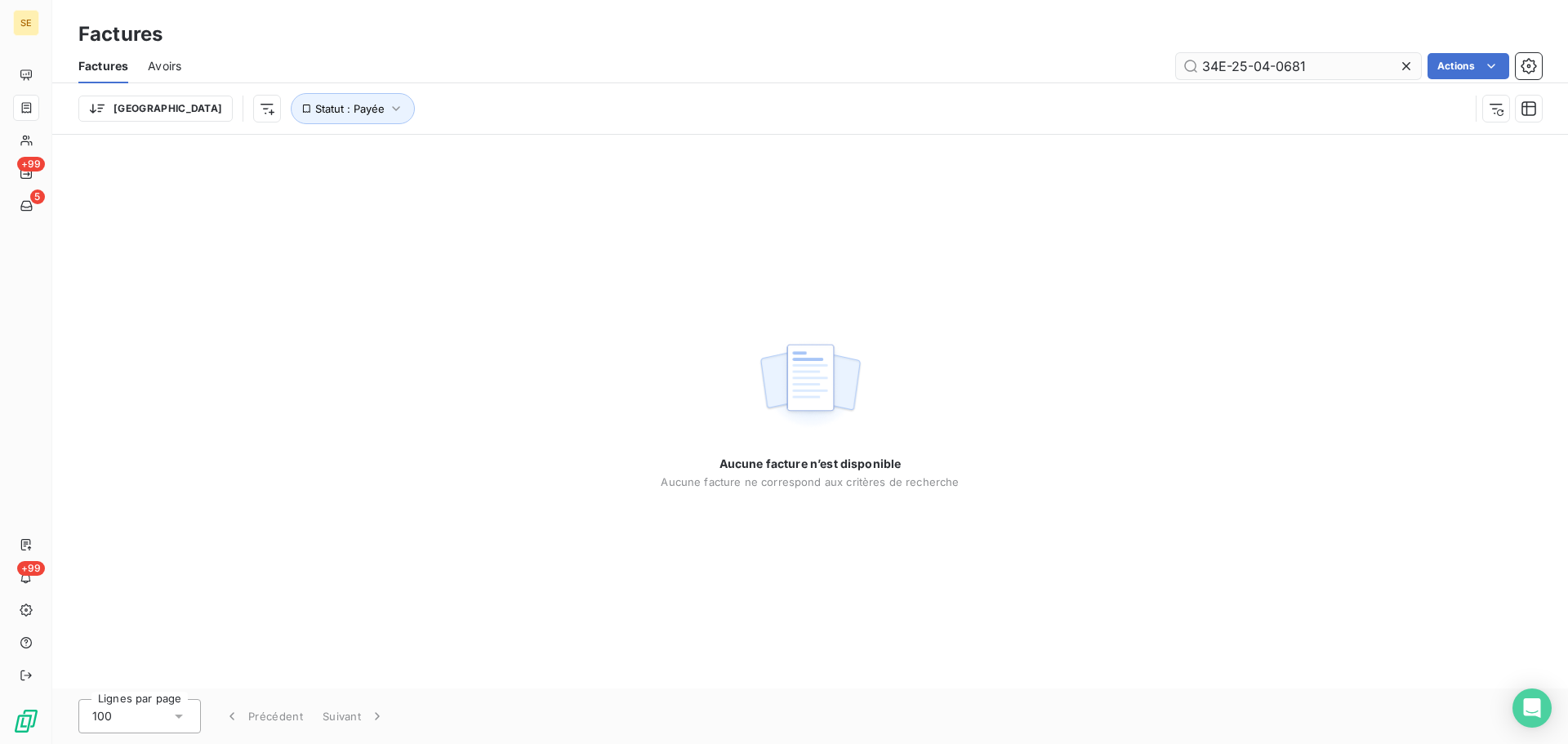
type input "34E-25-04-0681"
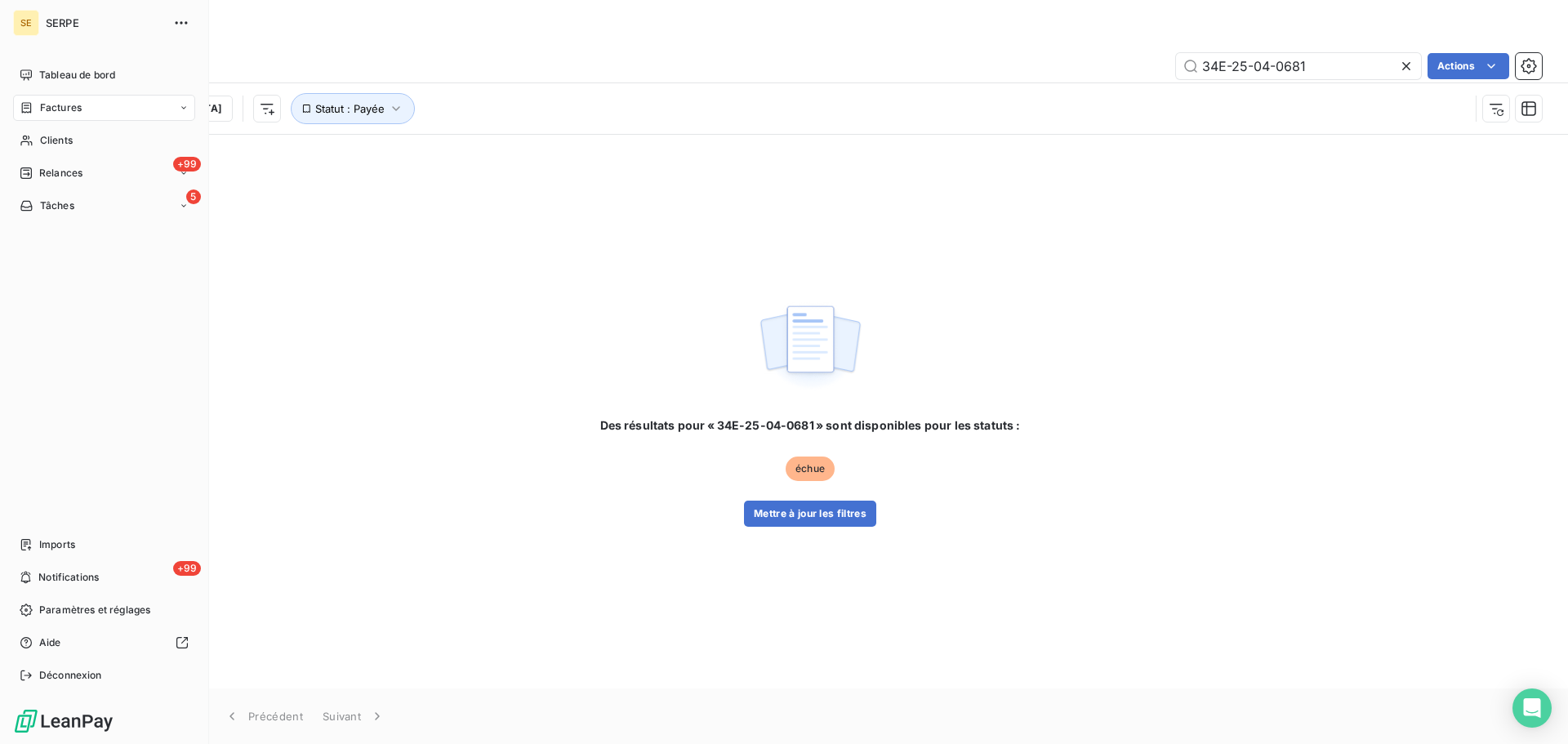
click at [68, 111] on span "Factures" at bounding box center [61, 107] width 41 height 15
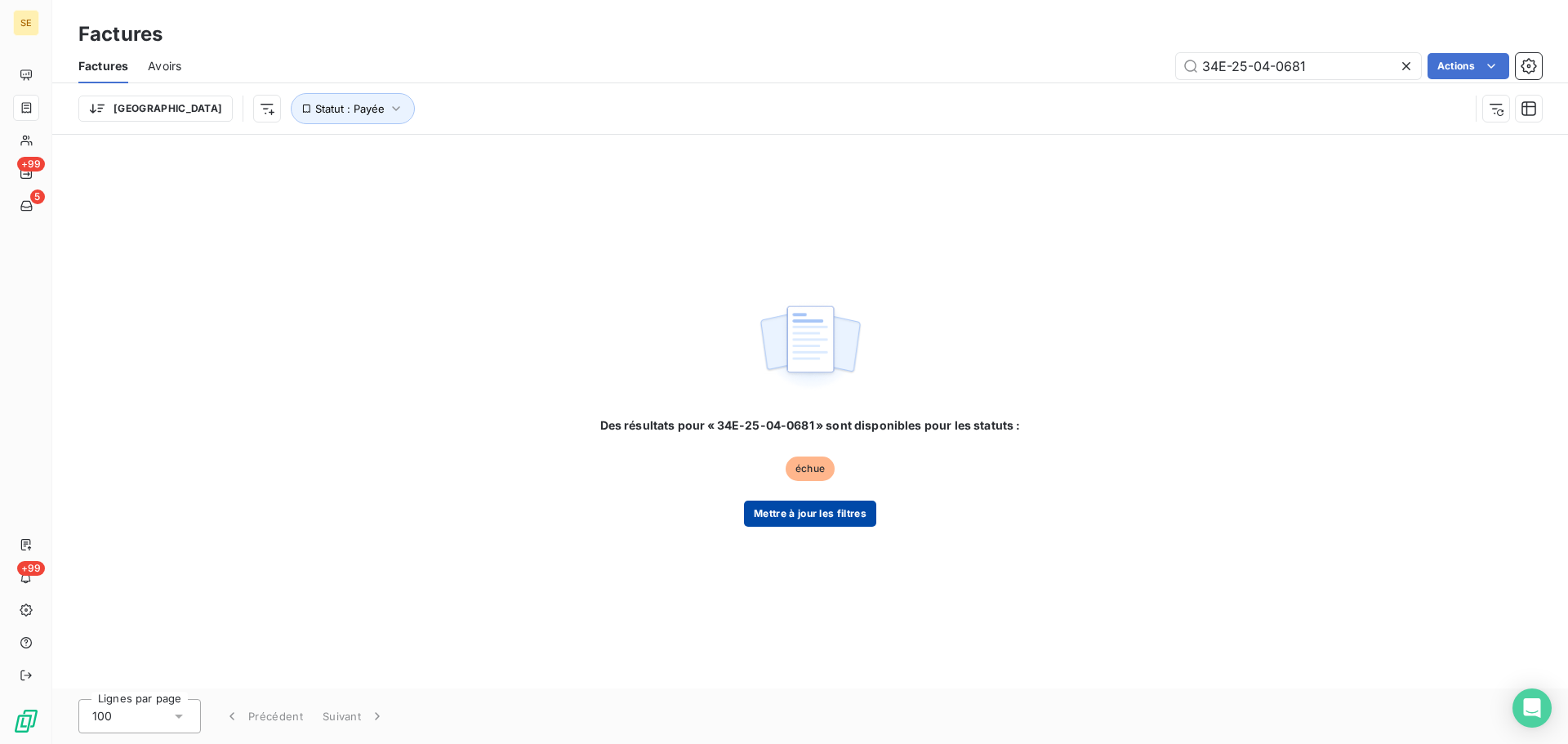
click at [834, 513] on button "Mettre à jour les filtres" at bounding box center [810, 514] width 133 height 26
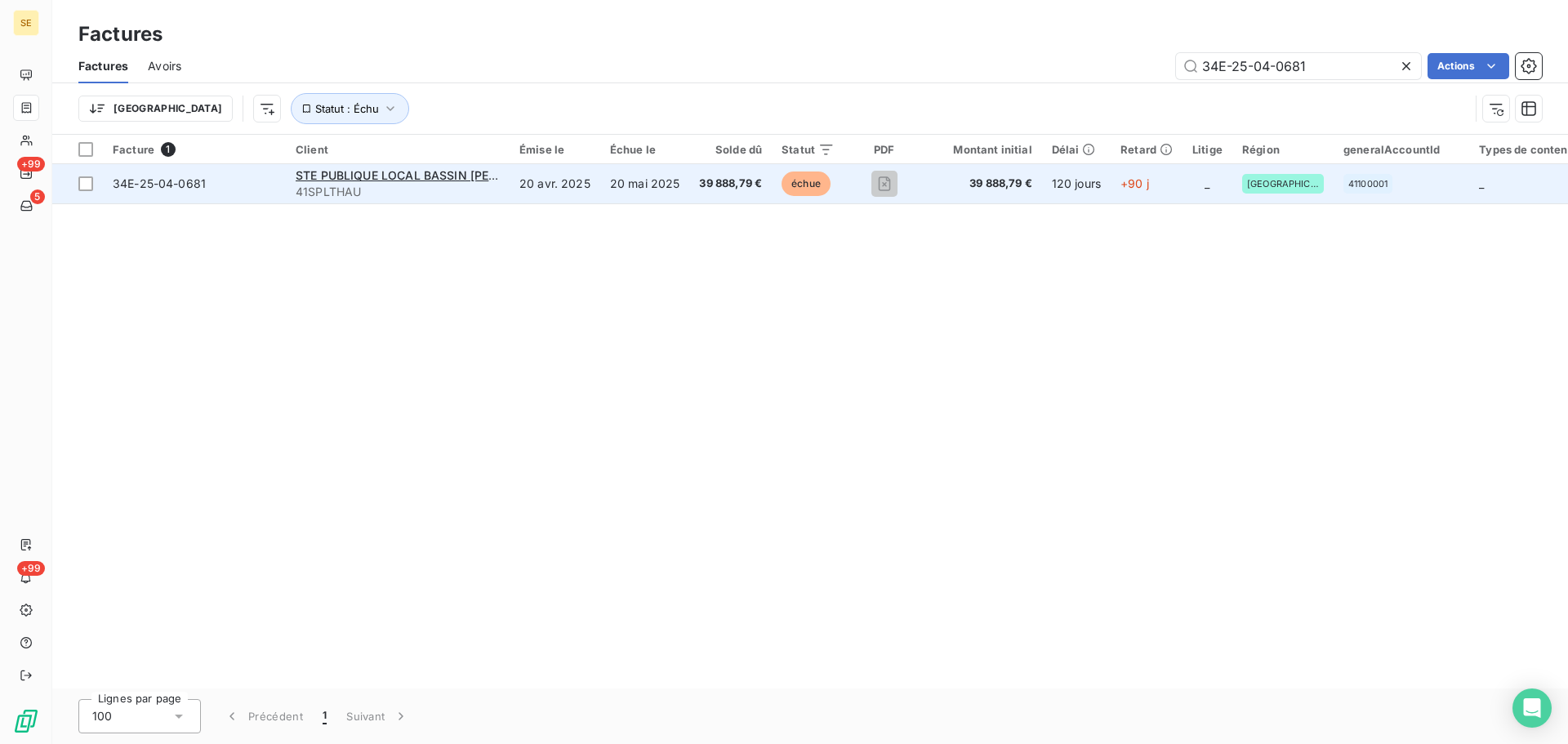
click at [155, 186] on span "34E-25-04-0681" at bounding box center [159, 184] width 93 height 14
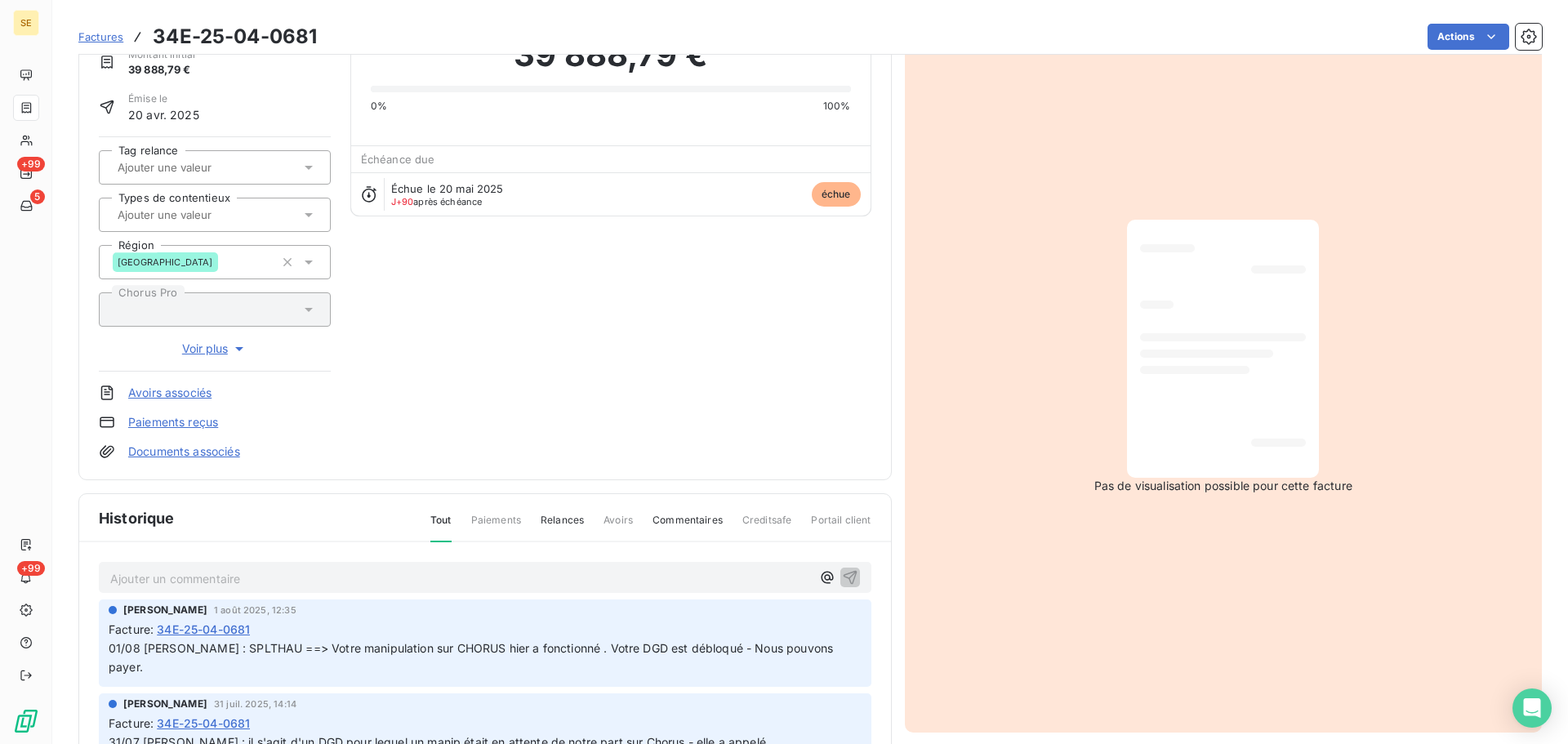
scroll to position [84, 0]
